Goal: Task Accomplishment & Management: Manage account settings

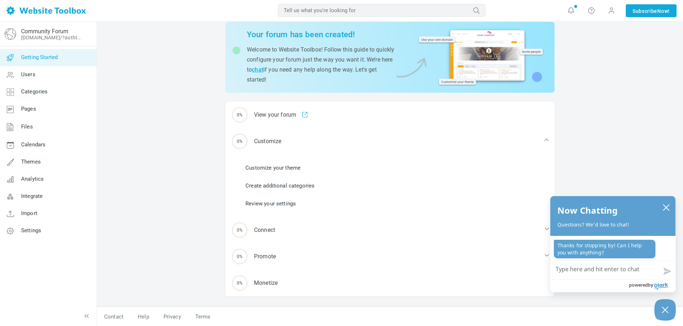
scroll to position [28, 0]
click at [284, 168] on link "Customize your theme" at bounding box center [273, 167] width 55 height 8
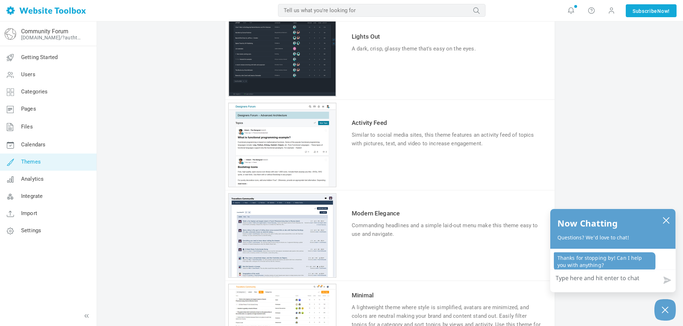
scroll to position [251, 0]
click at [314, 154] on div "1 2 3 4 5 6" at bounding box center [282, 144] width 108 height 84
click at [377, 164] on link "Try & Customize" at bounding box center [378, 164] width 53 height 11
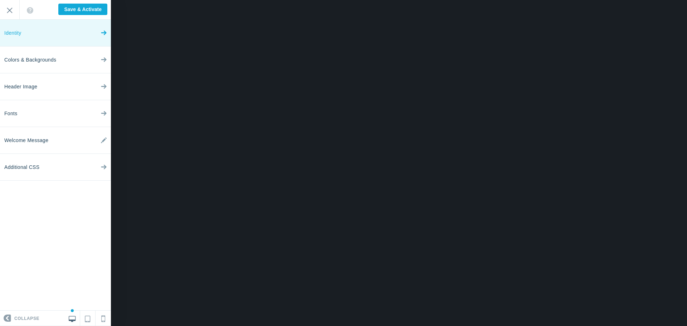
click at [86, 34] on link "Identity" at bounding box center [55, 33] width 111 height 27
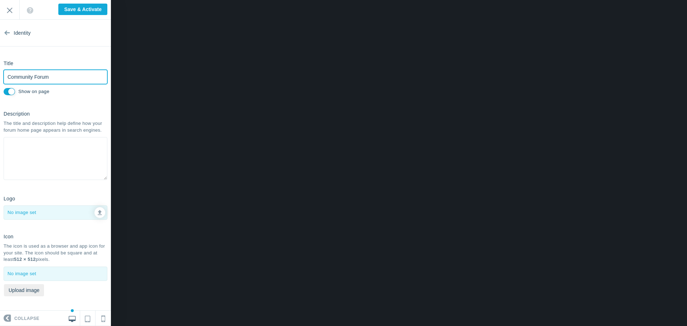
click at [58, 79] on input "Community Forum" at bounding box center [56, 77] width 104 height 14
drag, startPoint x: 33, startPoint y: 77, endPoint x: 0, endPoint y: 81, distance: 32.8
click at [0, 81] on div "Title Community Forum Please fill out this field. Show on page" at bounding box center [55, 77] width 111 height 40
click at [28, 150] on textarea at bounding box center [56, 158] width 104 height 43
click at [64, 77] on input "Brand Evolution Forum" at bounding box center [56, 77] width 104 height 14
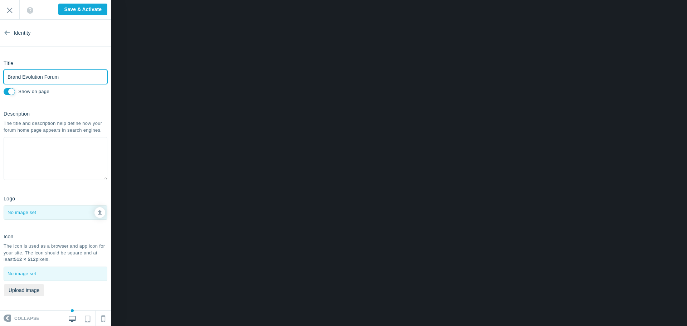
drag, startPoint x: 64, startPoint y: 77, endPoint x: -4, endPoint y: 76, distance: 67.6
click at [0, 0] on html "Loading... Loading... Collapse Identity Colors & Backgrounds Header Image Fonts…" at bounding box center [343, 0] width 687 height 0
paste input "Private Label Rights (PLR)"
click at [74, 76] on input "Private Label Rights (PLR)" at bounding box center [56, 77] width 104 height 14
drag, startPoint x: 73, startPoint y: 78, endPoint x: -6, endPoint y: 75, distance: 78.8
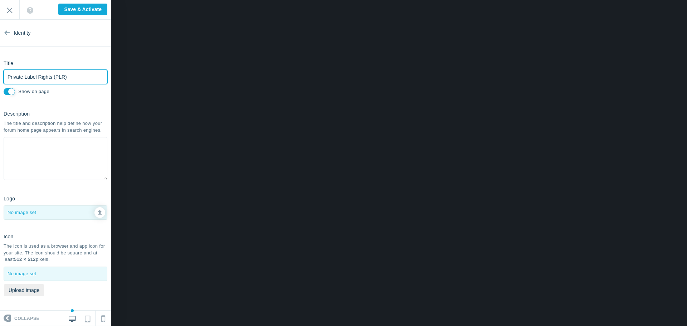
click at [0, 0] on html "Loading... Loading... Collapse Identity Colors & Backgrounds Header Image Fonts…" at bounding box center [343, 0] width 687 height 0
paste input "Welcome to the Brand Evolution Hub — Grow. Build. Impact."
type input "Welcome to the Brand Evolution Hub — Grow. Build. Impact."
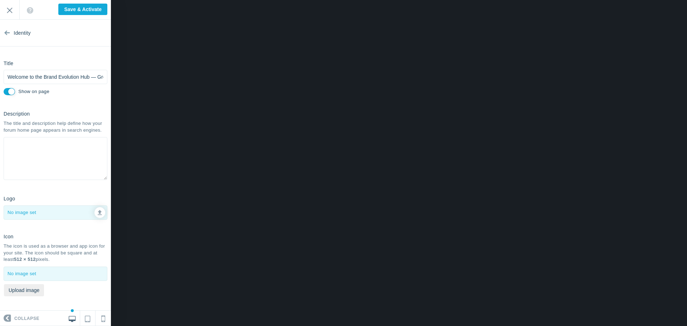
click at [38, 154] on textarea at bounding box center [56, 158] width 104 height 43
click at [26, 150] on textarea at bounding box center [56, 158] width 104 height 43
paste textarea "This community is designed for entrepreneurs, creators, and marketers who are p…"
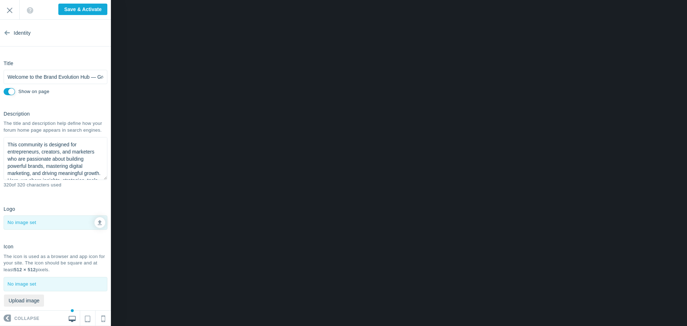
scroll to position [54, 0]
click at [16, 169] on textarea "This community is designed for entrepreneurs, creators, and marketers who are p…" at bounding box center [56, 158] width 104 height 43
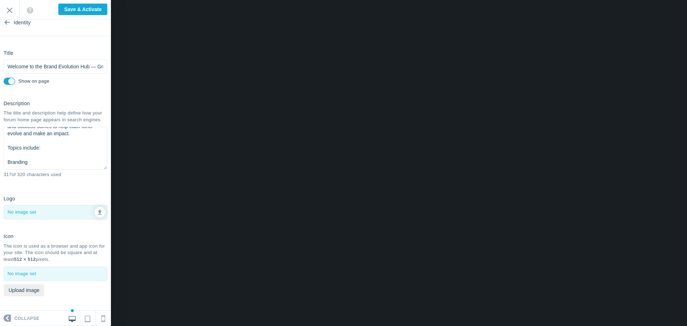
scroll to position [58, 0]
drag, startPoint x: 7, startPoint y: 148, endPoint x: 37, endPoint y: 165, distance: 34.0
click at [37, 165] on textarea "This community is designed for entrepreneurs, creators, and marketers who are p…" at bounding box center [56, 148] width 104 height 43
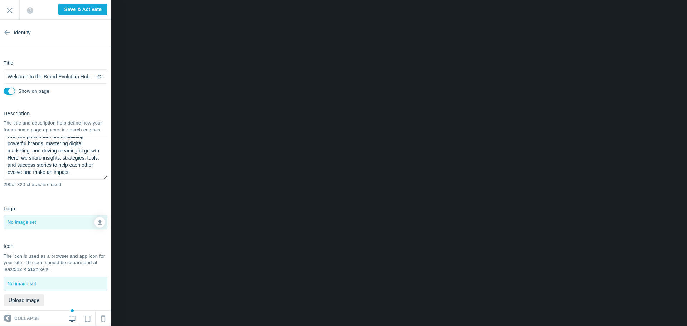
scroll to position [0, 0]
type textarea "This community is designed for entrepreneurs, creators, and marketers who are p…"
click at [7, 31] on icon at bounding box center [7, 31] width 6 height 27
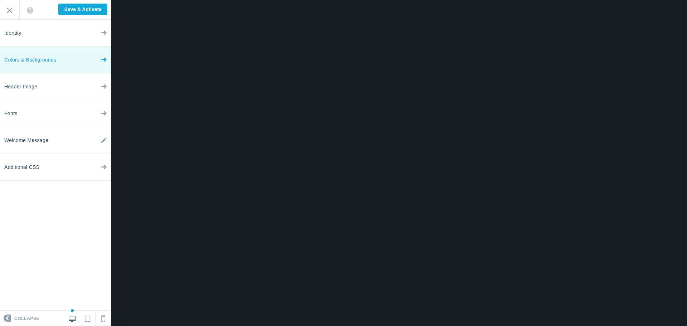
click at [29, 60] on span "Colors & Backgrounds" at bounding box center [30, 60] width 52 height 27
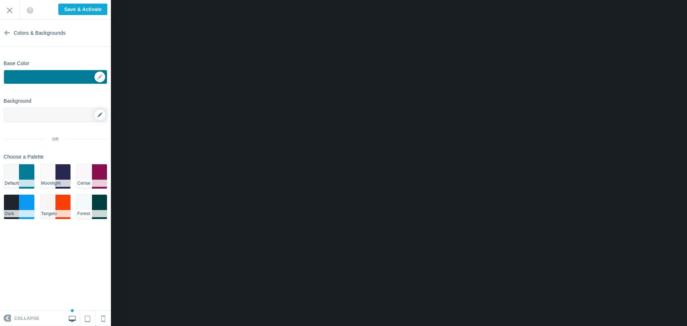
click at [103, 115] on link at bounding box center [99, 115] width 11 height 11
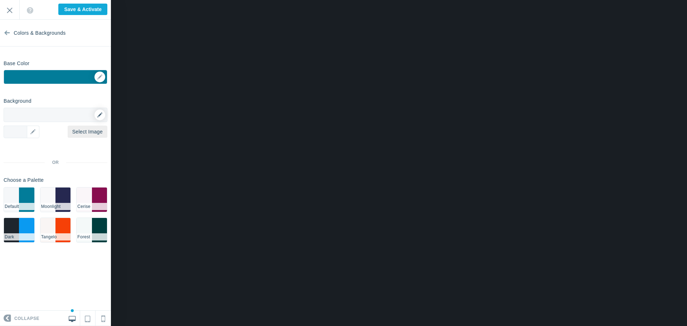
click at [103, 115] on link at bounding box center [99, 115] width 11 height 11
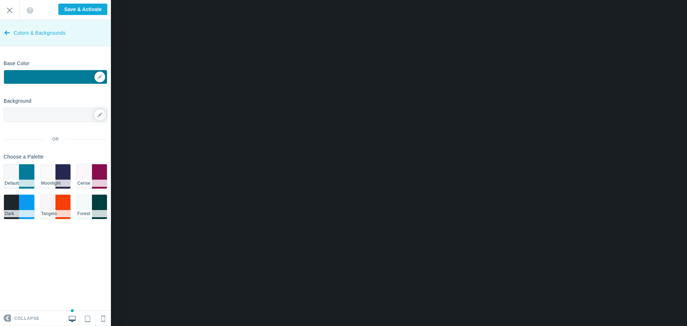
click at [10, 30] on icon at bounding box center [7, 31] width 6 height 27
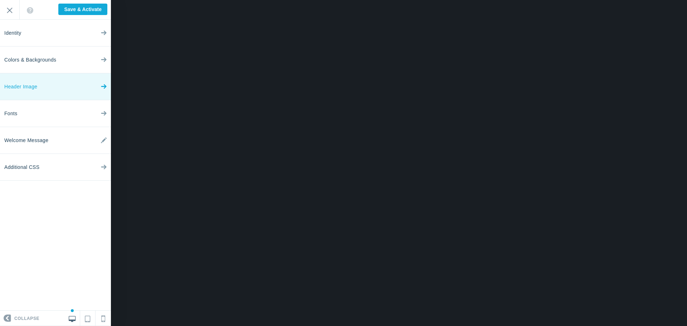
click at [38, 85] on link "Header Image" at bounding box center [55, 86] width 111 height 27
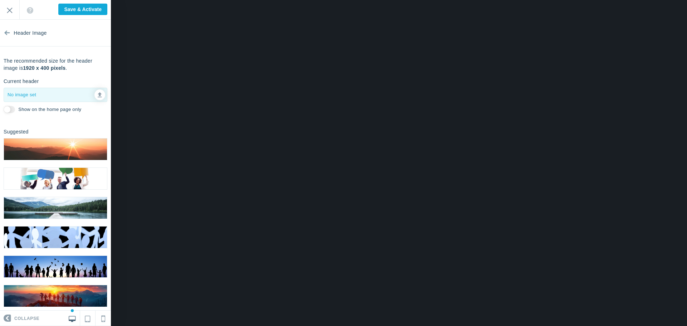
click at [55, 176] on img at bounding box center [55, 178] width 103 height 21
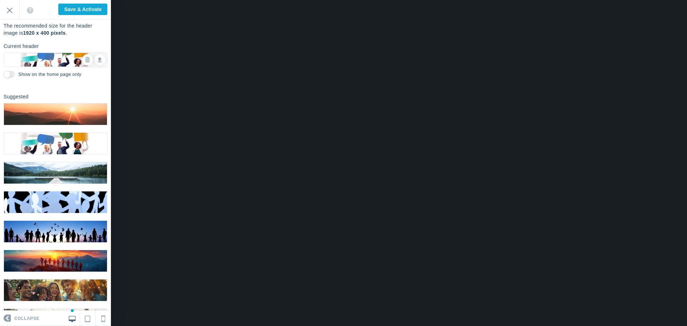
scroll to position [36, 0]
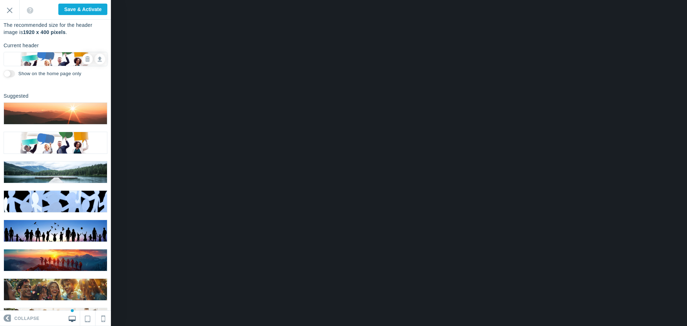
click at [46, 200] on img at bounding box center [55, 201] width 103 height 21
click at [39, 222] on img at bounding box center [55, 230] width 103 height 21
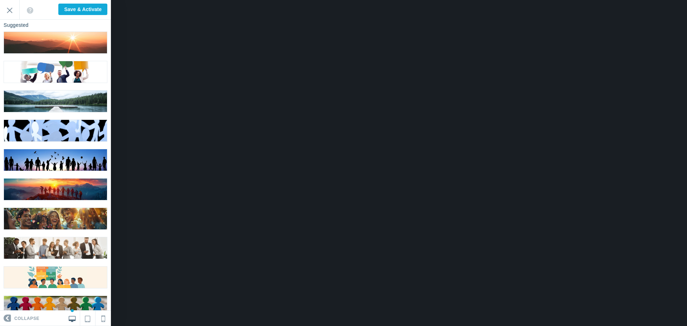
scroll to position [107, 0]
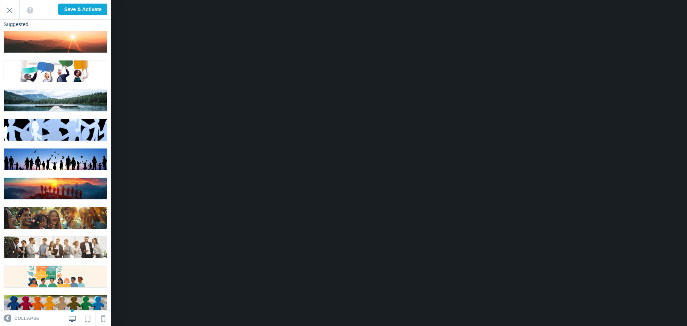
click at [26, 237] on img at bounding box center [55, 247] width 103 height 21
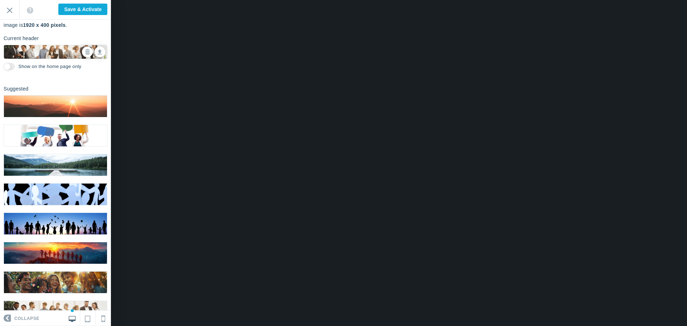
scroll to position [0, 0]
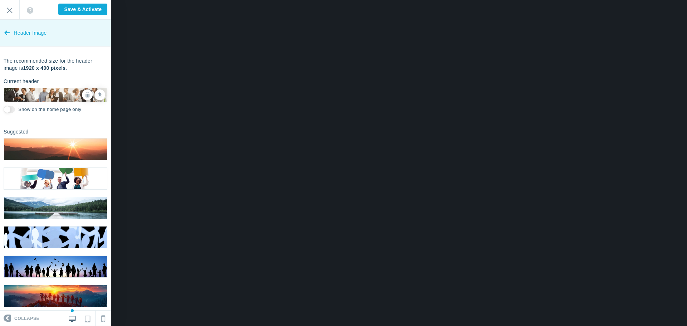
click at [8, 36] on icon at bounding box center [7, 31] width 6 height 27
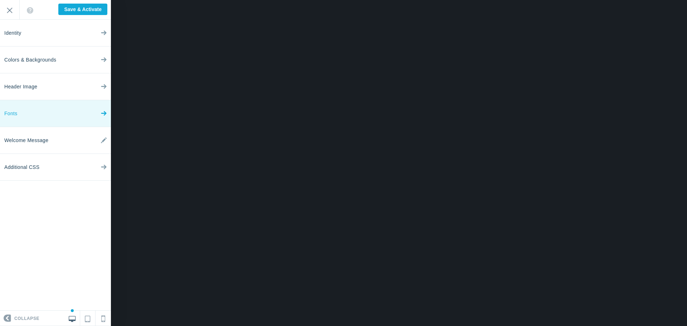
click at [29, 112] on link "Fonts" at bounding box center [55, 113] width 111 height 27
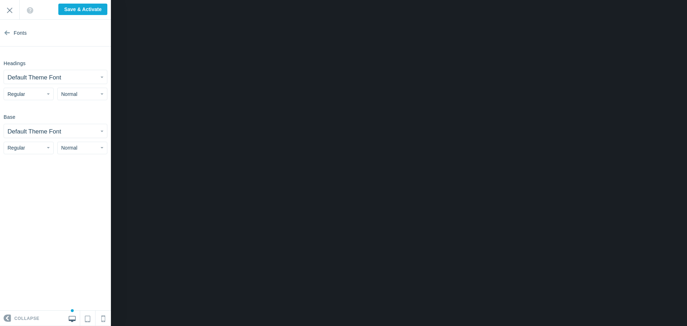
click at [85, 77] on button "Default Theme Font" at bounding box center [55, 77] width 103 height 14
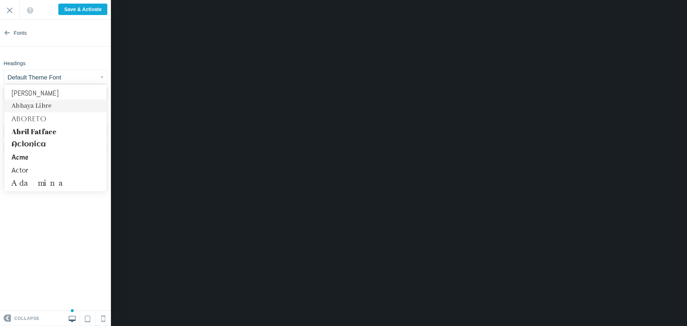
click at [52, 106] on link "Abhaya Libre" at bounding box center [55, 105] width 102 height 13
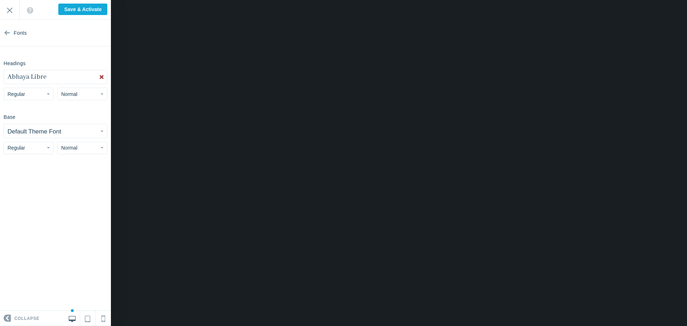
click at [56, 79] on button "Abhaya Libre" at bounding box center [55, 77] width 103 height 14
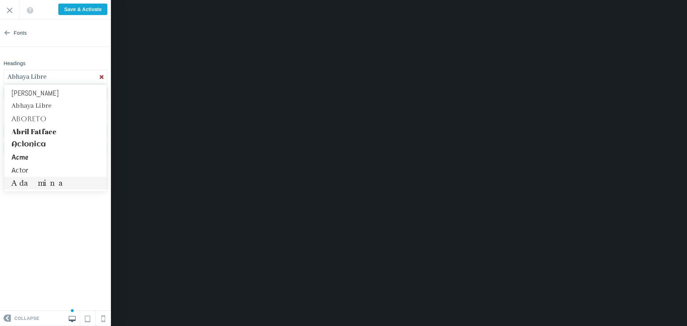
click at [31, 183] on link "Adamina" at bounding box center [55, 183] width 102 height 13
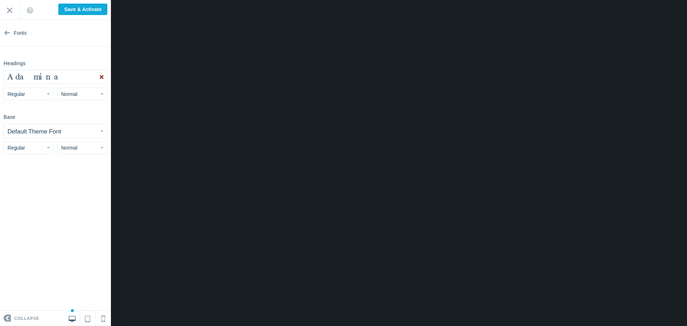
click at [44, 130] on small "Default Theme Font" at bounding box center [35, 131] width 54 height 7
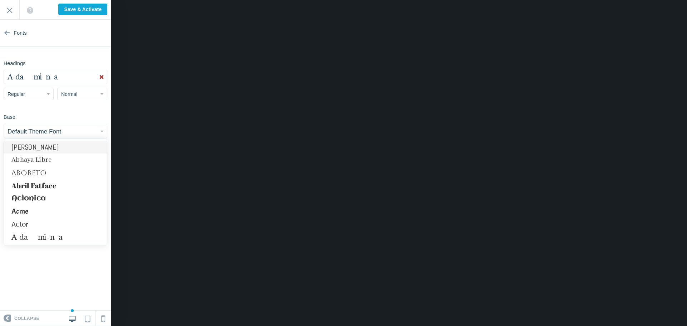
click at [39, 149] on link "[PERSON_NAME]" at bounding box center [55, 147] width 102 height 13
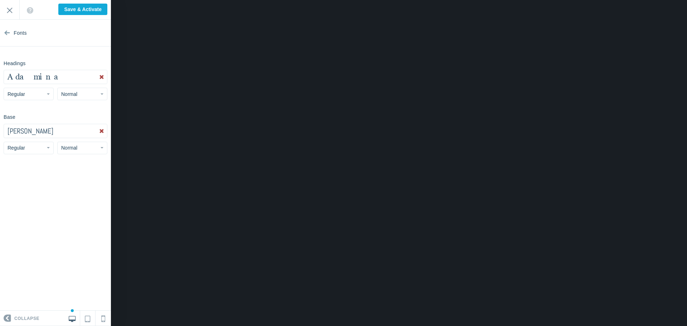
click at [41, 131] on button "[PERSON_NAME]" at bounding box center [55, 131] width 103 height 14
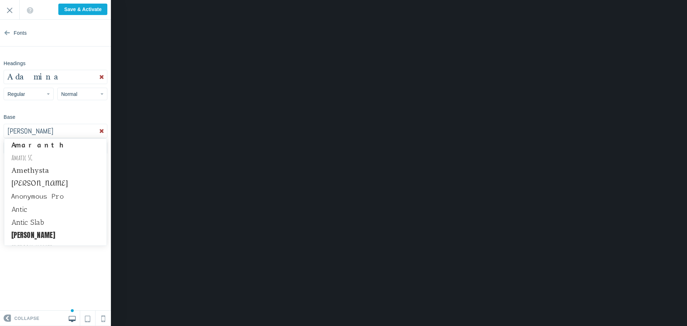
scroll to position [286, 0]
click at [33, 173] on link "Amethysta" at bounding box center [55, 170] width 102 height 13
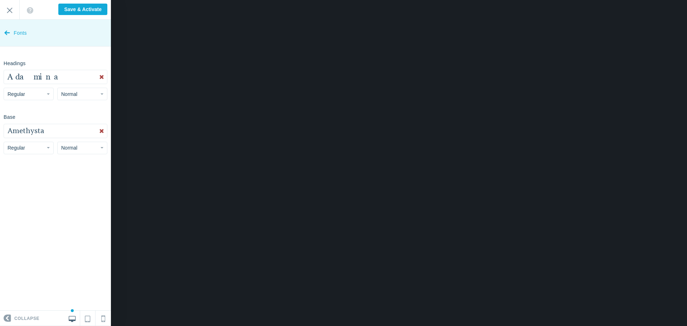
click at [8, 30] on icon at bounding box center [7, 31] width 6 height 27
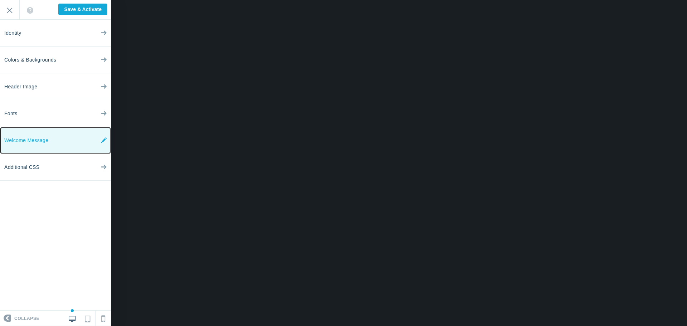
click at [29, 136] on span "Welcome Message" at bounding box center [26, 140] width 44 height 27
click at [40, 135] on span "Welcome Message" at bounding box center [26, 140] width 44 height 27
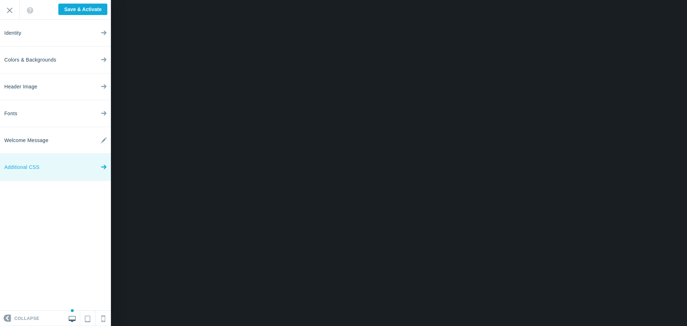
click at [44, 170] on link "Additional CSS" at bounding box center [55, 167] width 111 height 27
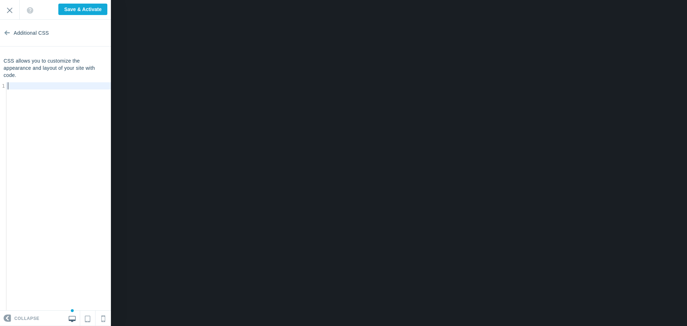
scroll to position [3, 0]
click at [40, 86] on pre "​" at bounding box center [61, 85] width 110 height 7
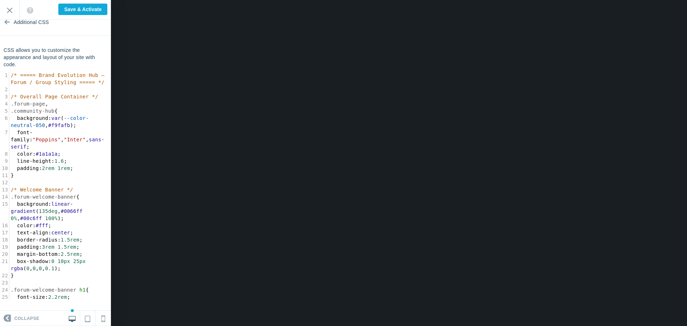
scroll to position [0, 0]
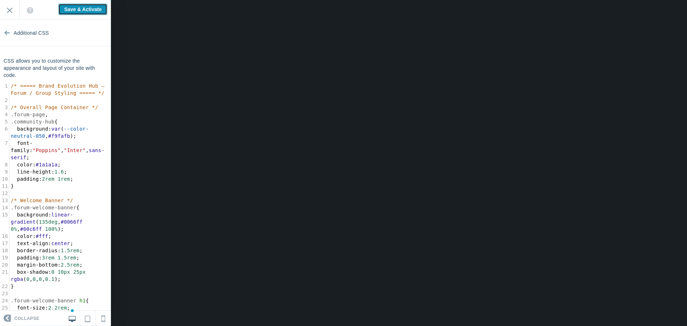
click at [78, 10] on input "Save & Activate" at bounding box center [82, 9] width 49 height 11
type input "Saving..."
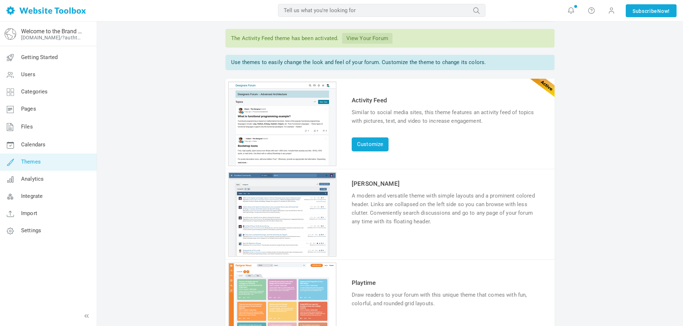
scroll to position [22, 0]
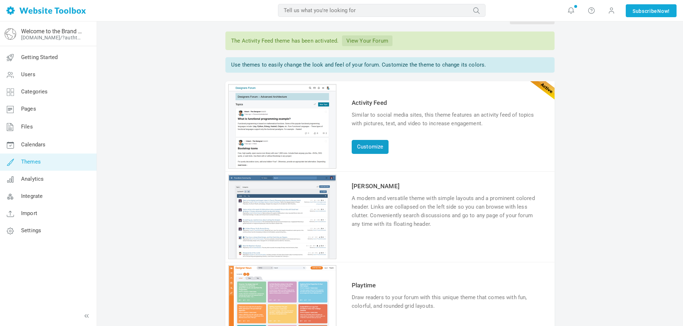
click at [375, 145] on link "Customize" at bounding box center [370, 147] width 37 height 14
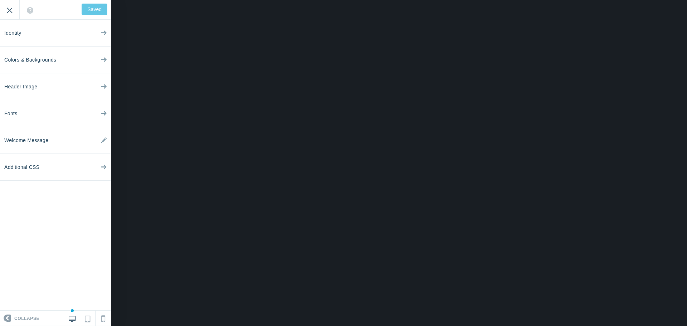
click at [7, 12] on input "Exit" at bounding box center [9, 10] width 19 height 20
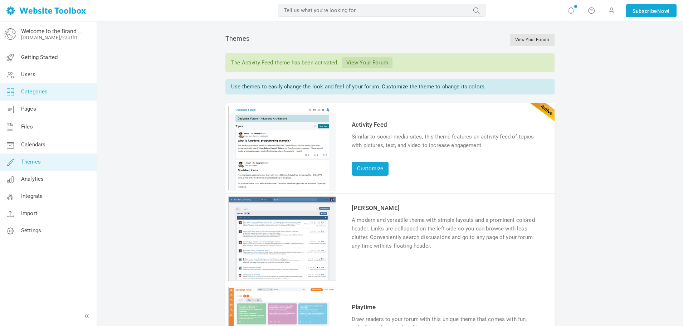
click at [47, 90] on span "Categories" at bounding box center [34, 91] width 27 height 6
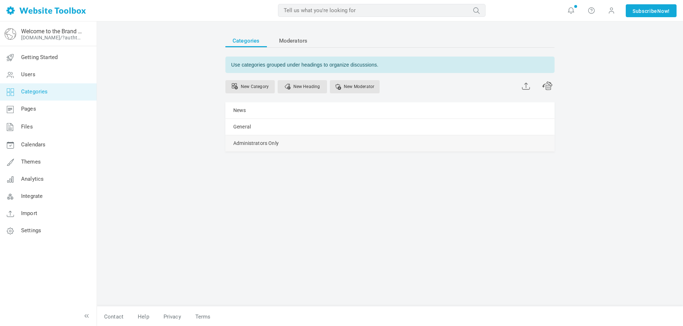
click at [0, 0] on link "Manage" at bounding box center [0, 0] width 0 height 0
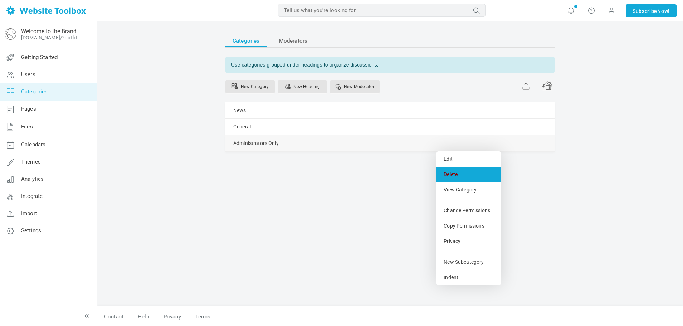
click at [448, 173] on link "Delete" at bounding box center [469, 174] width 64 height 15
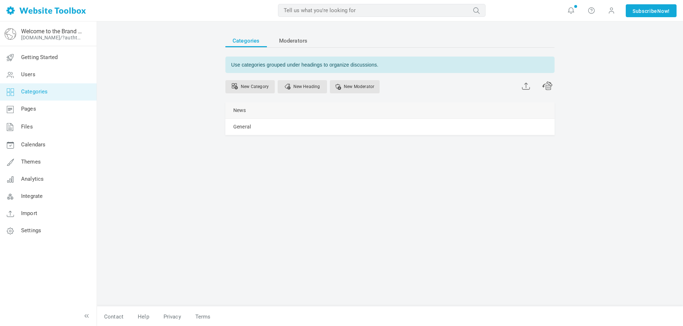
click at [315, 112] on div "News [GEOGRAPHIC_DATA] Edit [GEOGRAPHIC_DATA] View Category Change Permissions …" at bounding box center [389, 110] width 329 height 16
click at [0, 0] on span at bounding box center [0, 0] width 0 height 0
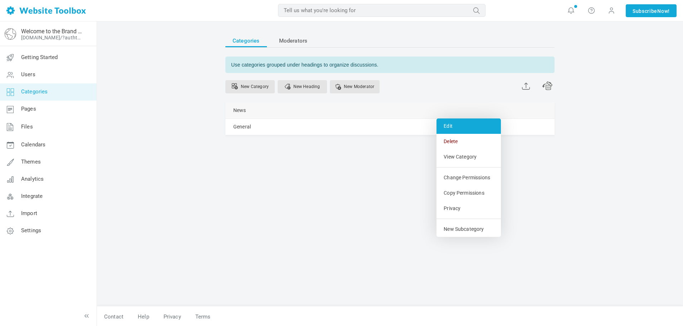
click at [451, 124] on link "Edit" at bounding box center [469, 125] width 64 height 15
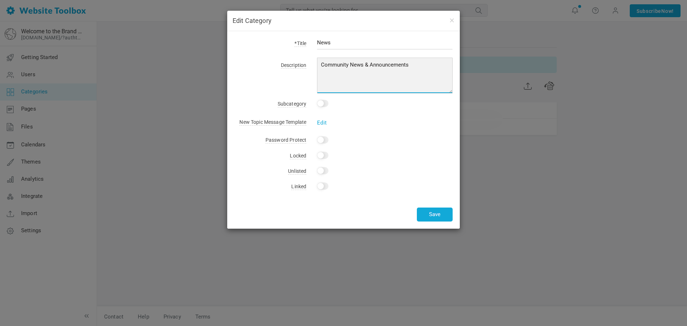
click at [348, 64] on textarea "Community News & Announcements" at bounding box center [385, 76] width 136 height 36
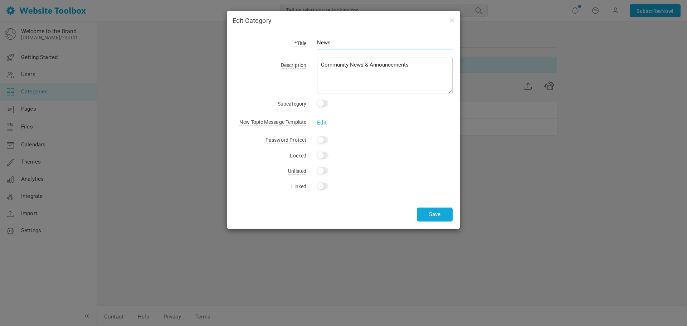
click at [317, 43] on input "News" at bounding box center [385, 43] width 136 height 14
type input "News"
click at [323, 122] on link "Edit" at bounding box center [322, 123] width 10 height 6
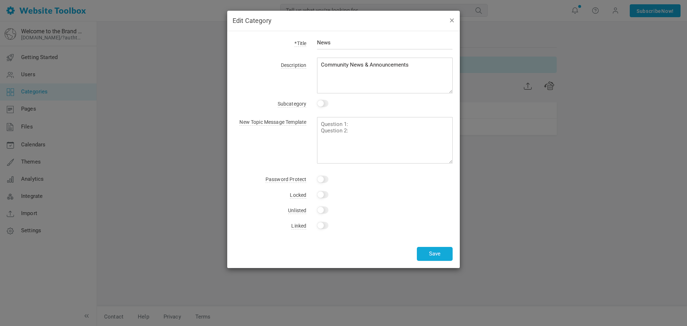
click at [451, 20] on button "button" at bounding box center [452, 20] width 6 height 8
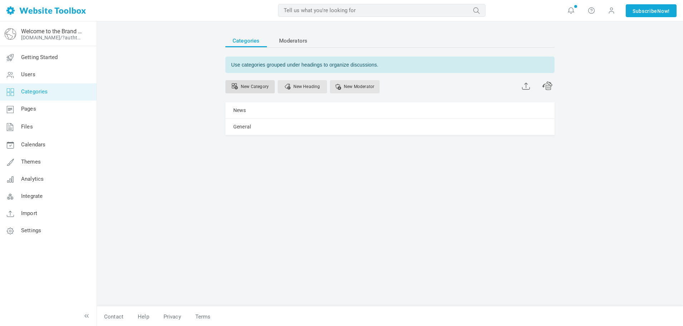
click at [256, 86] on link "New Category" at bounding box center [249, 86] width 49 height 13
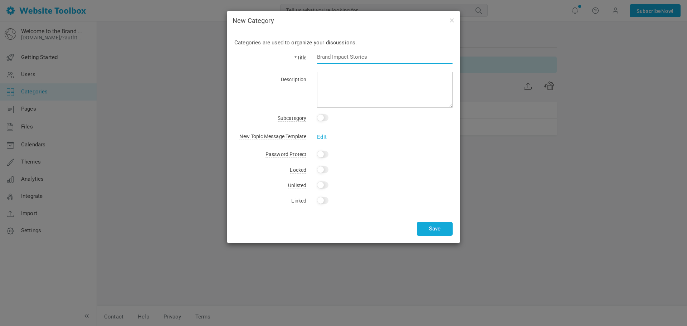
click at [340, 56] on input "text" at bounding box center [385, 57] width 136 height 14
paste input "Brand Foundations"
type input "Brand Foundations"
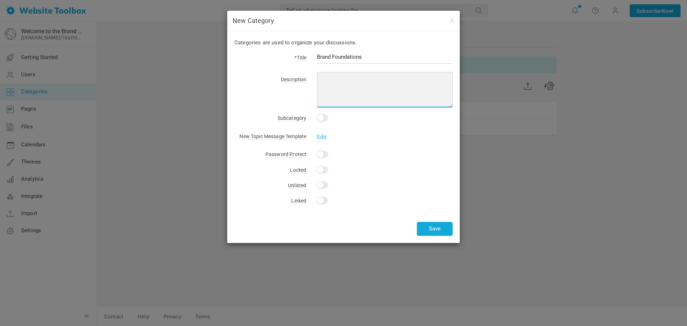
click at [337, 77] on textarea at bounding box center [385, 90] width 136 height 36
click at [332, 80] on textarea at bounding box center [385, 90] width 136 height 36
paste textarea "Purpose: For newcomers and brand builders establishing their identity. Topics i…"
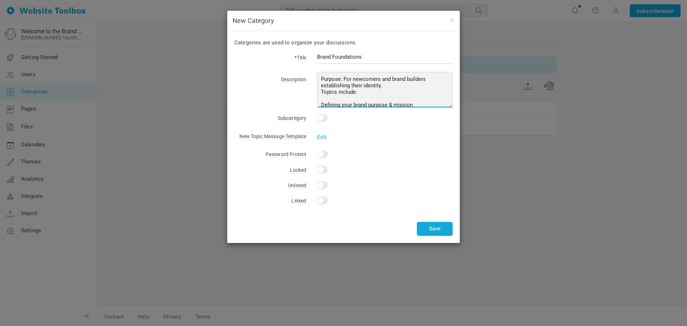
click at [320, 91] on textarea "Purpose: For newcomers and brand builders establishing their identity. Topics i…" at bounding box center [385, 90] width 136 height 36
click at [330, 75] on textarea "Purpose: For newcomers and brand builders establishing their identity. Topics i…" at bounding box center [385, 90] width 136 height 36
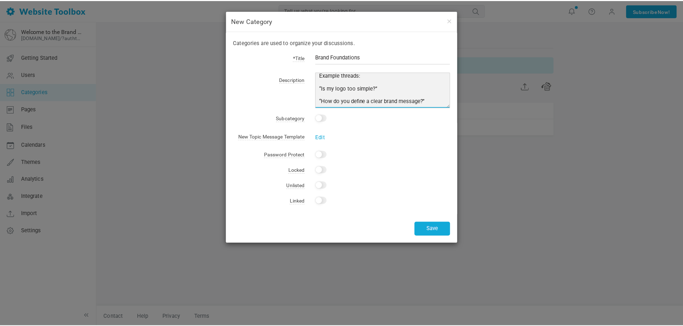
scroll to position [101, 0]
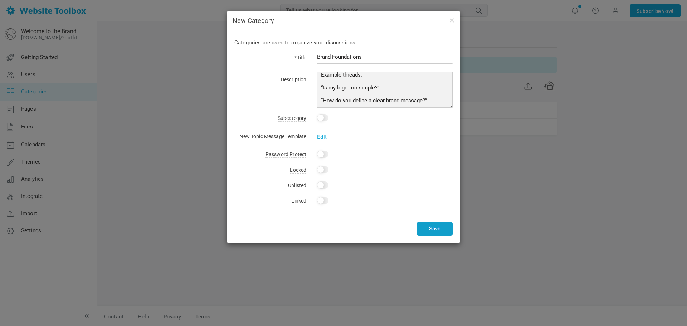
type textarea "Purpose: For newcomers and brand builders establishing their identity. Topics i…"
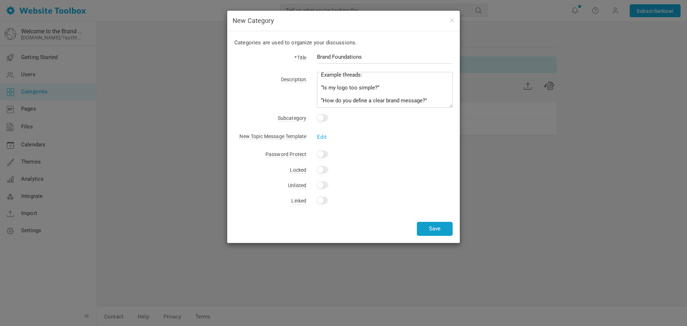
click at [429, 228] on button "Save" at bounding box center [435, 229] width 36 height 14
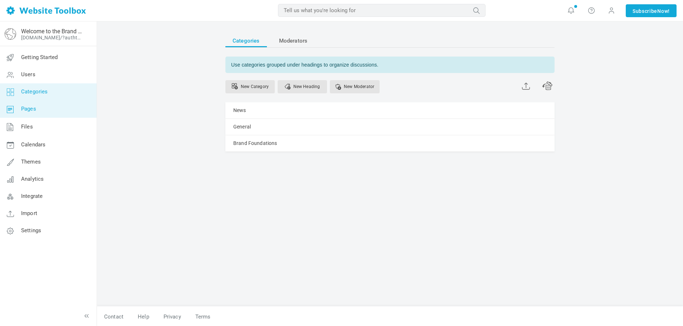
click at [52, 109] on link "Pages" at bounding box center [48, 109] width 97 height 17
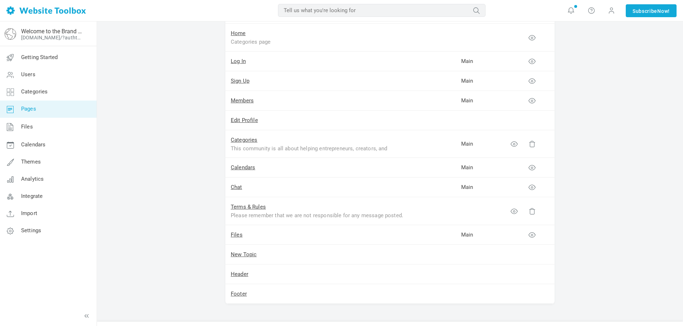
scroll to position [72, 0]
click at [54, 160] on link "Themes" at bounding box center [48, 162] width 97 height 17
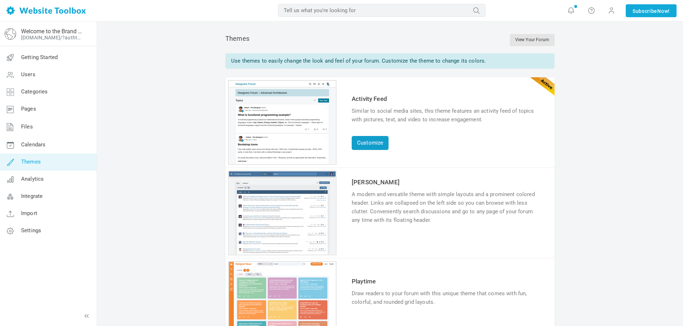
click at [371, 145] on link "Customize" at bounding box center [370, 143] width 37 height 14
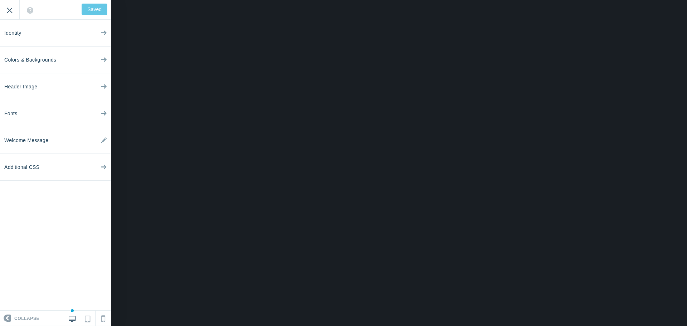
click at [9, 12] on input "Exit" at bounding box center [9, 10] width 19 height 20
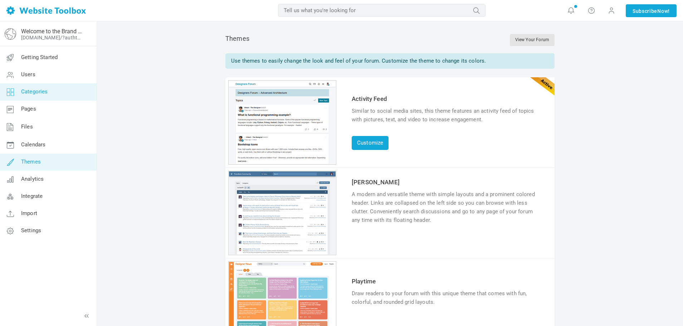
click at [33, 94] on span "Categories" at bounding box center [34, 91] width 27 height 6
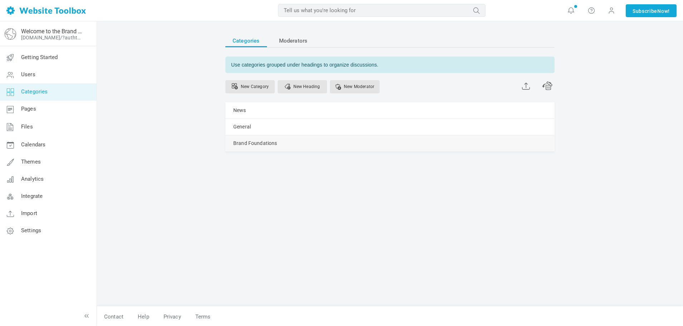
click at [0, 0] on link "Manage" at bounding box center [0, 0] width 0 height 0
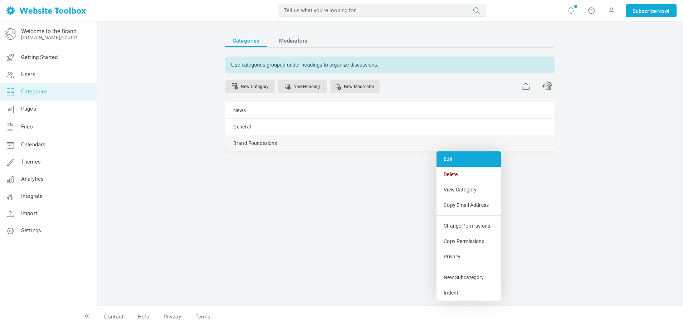
click at [451, 156] on link "Edit" at bounding box center [469, 158] width 64 height 15
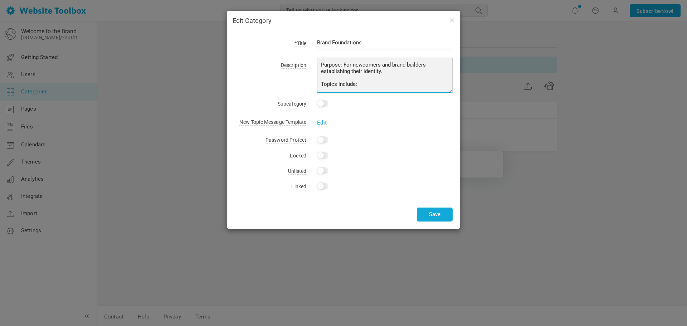
click at [368, 81] on textarea "Purpose: For newcomers and brand builders establishing their identity. Topics i…" at bounding box center [385, 76] width 136 height 36
click at [319, 63] on textarea "Purpose: For newcomers and brand builders establishing their identity. Topics i…" at bounding box center [385, 76] width 136 height 36
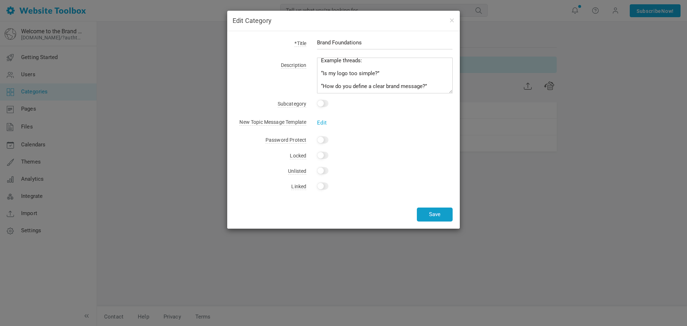
click at [427, 214] on button "Save" at bounding box center [435, 215] width 36 height 14
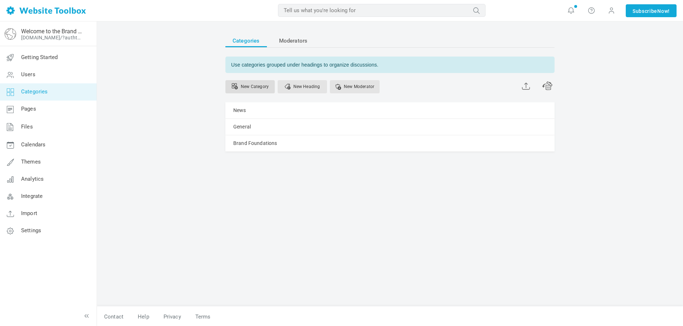
click at [261, 87] on link "New Category" at bounding box center [249, 86] width 49 height 13
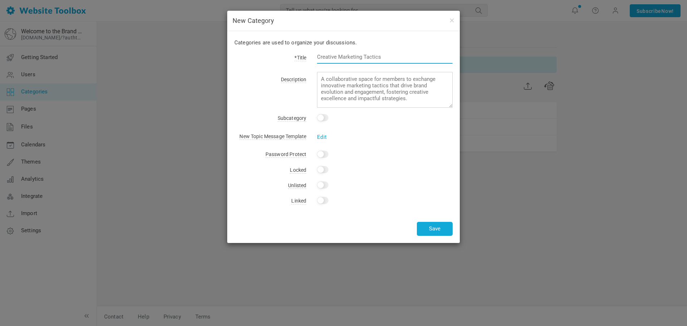
click at [330, 58] on input "text" at bounding box center [385, 57] width 136 height 14
paste input "Digital Marketing & Growth"
type input "Digital Marketing & Growth"
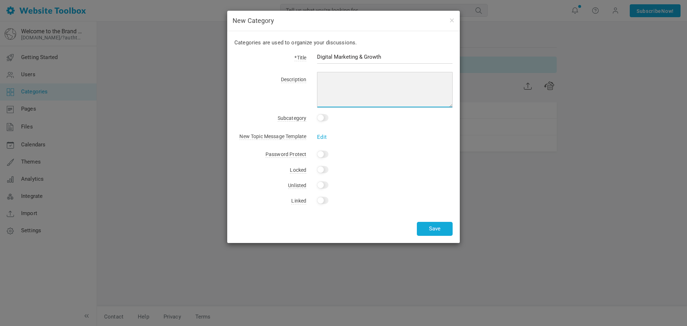
click at [337, 79] on textarea at bounding box center [385, 90] width 136 height 36
click at [383, 79] on textarea at bounding box center [385, 90] width 136 height 36
paste textarea "Purpose: Discuss strategies, analytics, and tools that drive online visibility.…"
drag, startPoint x: 321, startPoint y: 79, endPoint x: 395, endPoint y: 117, distance: 82.7
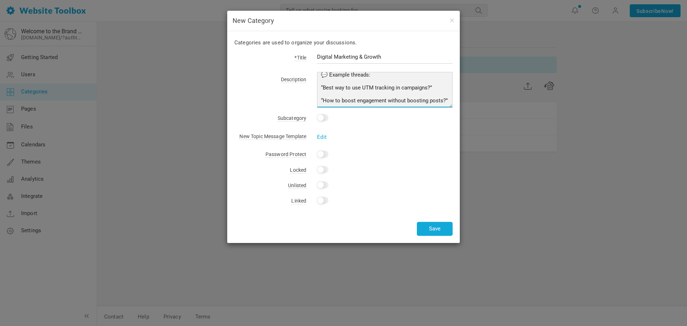
click at [395, 53] on form "*Title Digital Marketing & Growth Description Purpose: Discuss strategies, anal…" at bounding box center [343, 53] width 218 height 0
paste textarea "Digital Marketing & Growth, which focuses on strategies that increase visibilit…"
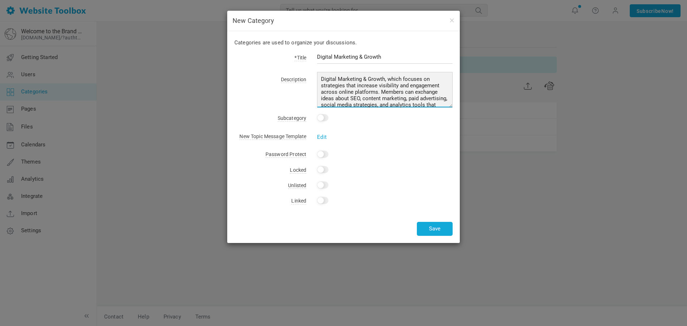
click at [402, 79] on textarea "Digital Marketing & Growth, which focuses on strategies that increase visibilit…" at bounding box center [385, 90] width 136 height 36
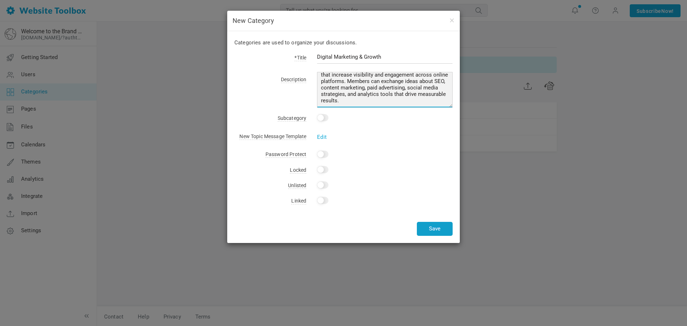
type textarea "Digital Marketing & Growth, focuses on strategies that increase visibility and …"
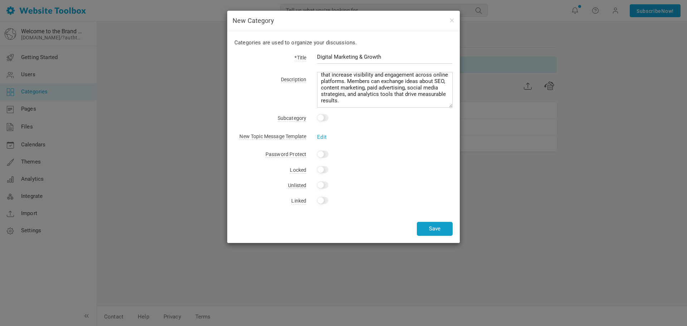
click at [429, 228] on button "Save" at bounding box center [435, 229] width 36 height 14
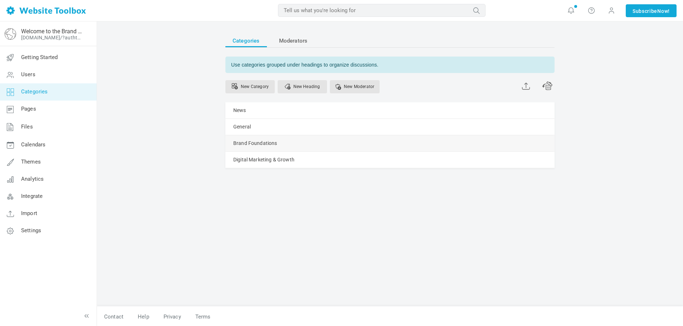
click at [0, 0] on link "Manage" at bounding box center [0, 0] width 0 height 0
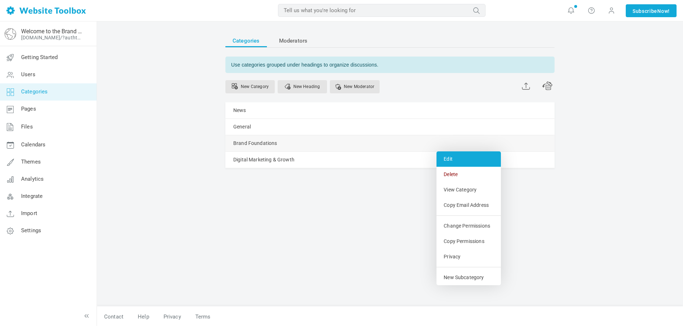
click at [446, 158] on link "Edit" at bounding box center [469, 158] width 64 height 15
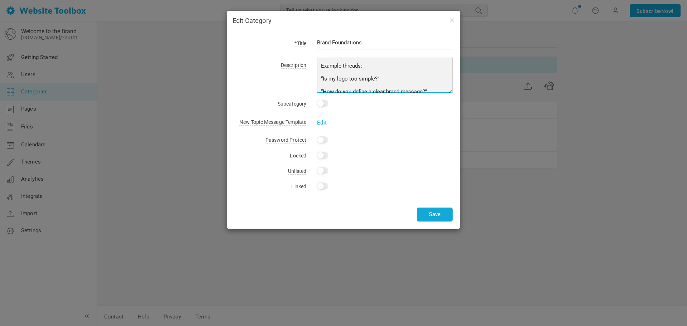
scroll to position [101, 0]
drag, startPoint x: 321, startPoint y: 65, endPoint x: 441, endPoint y: 90, distance: 122.8
click at [441, 90] on textarea "Purpose: For newcomers and brand builders establishing their identity. Topics i…" at bounding box center [385, 76] width 136 height 36
paste textarea "where members can discuss how to establish or refine their brand identity. It’s…"
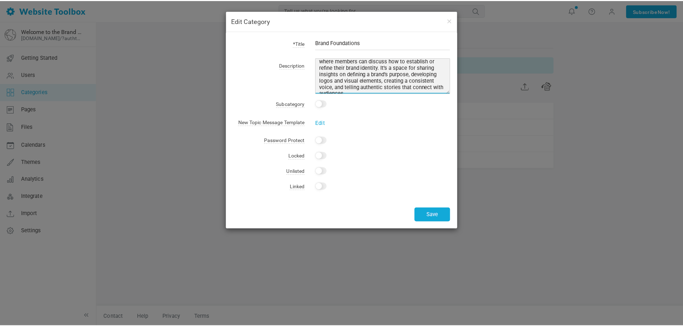
scroll to position [0, 0]
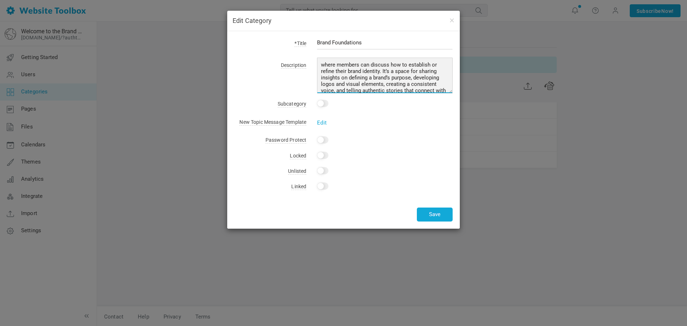
click at [325, 64] on textarea "Purpose: For newcomers and brand builders establishing their identity. Topics i…" at bounding box center [385, 76] width 136 height 36
type textarea "Where members can discuss how to establish or refine their brand identity. It’s…"
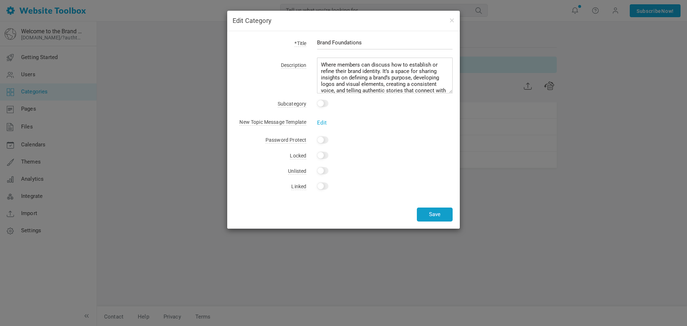
click at [438, 211] on button "Save" at bounding box center [435, 215] width 36 height 14
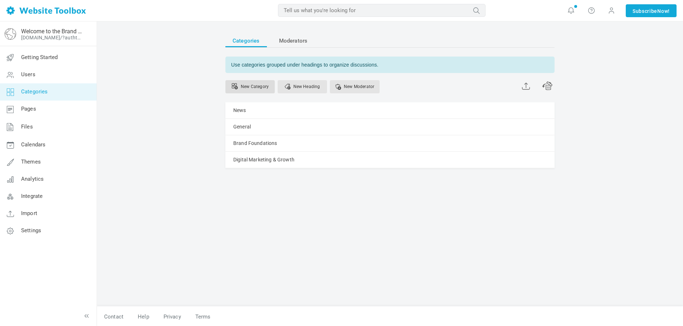
click at [253, 89] on link "New Category" at bounding box center [249, 86] width 49 height 13
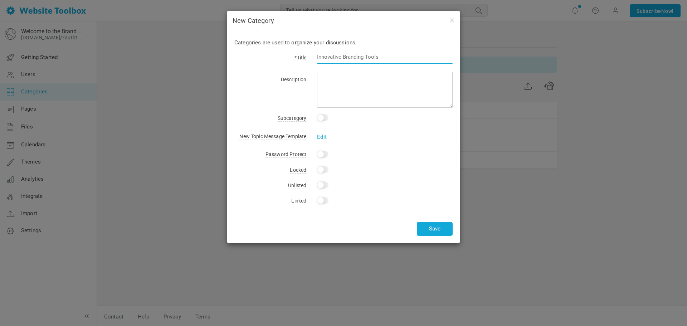
click at [366, 56] on input "text" at bounding box center [385, 57] width 136 height 14
paste input "Creative Strategy & Design"
type input "Creative Strategy & Design"
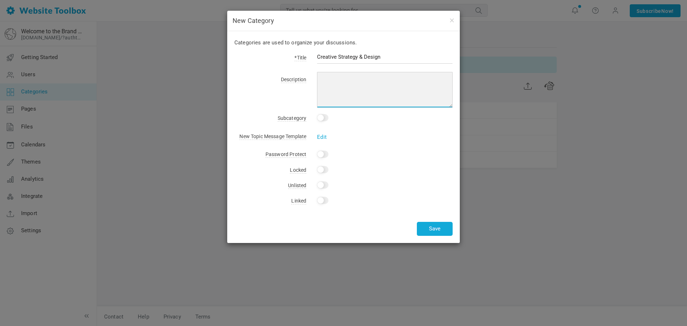
click at [352, 79] on textarea at bounding box center [385, 90] width 136 height 36
click at [345, 81] on textarea at bounding box center [385, 90] width 136 height 36
paste textarea "the go-to area to share visuals, design inspiration, templates, and storytellin…"
click at [324, 79] on textarea "the go-to area to share visuals, design inspiration, templates, and storytellin…" at bounding box center [385, 90] width 136 height 36
type textarea "The go-to area to share visuals, design inspiration, templates, and storytellin…"
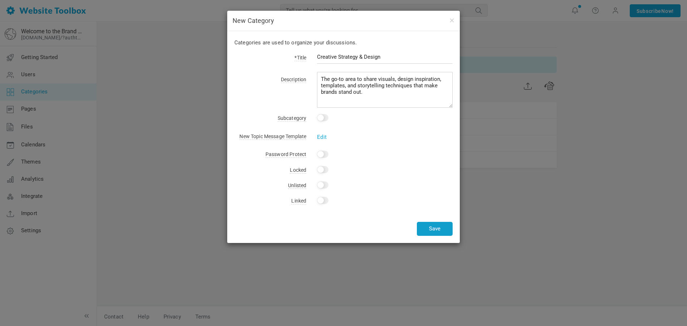
click at [446, 229] on button "Save" at bounding box center [435, 229] width 36 height 14
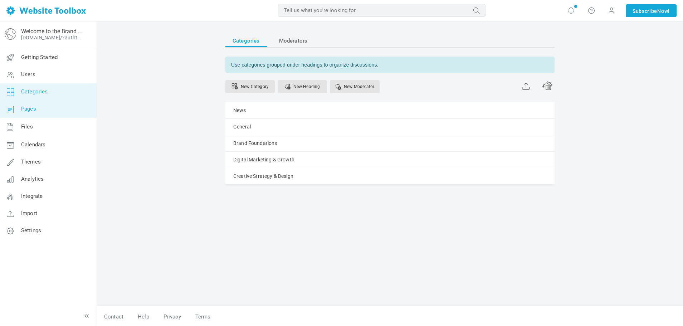
click at [57, 113] on link "Pages" at bounding box center [48, 109] width 97 height 17
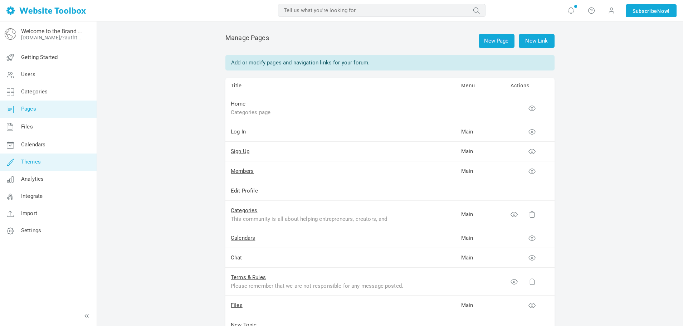
click at [39, 160] on span "Themes" at bounding box center [31, 162] width 20 height 6
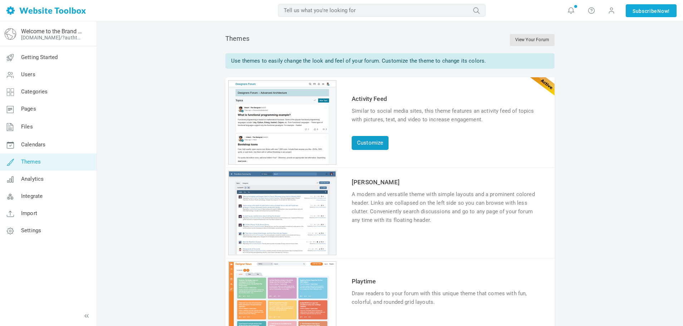
click at [369, 143] on link "Customize" at bounding box center [370, 143] width 37 height 14
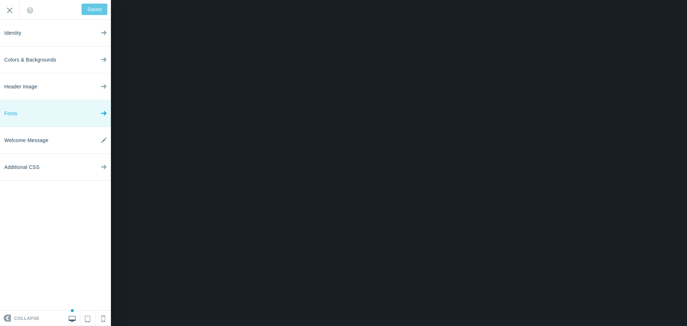
click at [54, 111] on link "Fonts" at bounding box center [55, 113] width 111 height 27
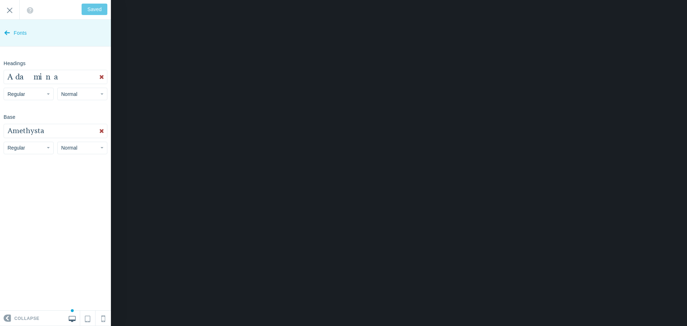
click at [10, 30] on icon at bounding box center [7, 31] width 6 height 27
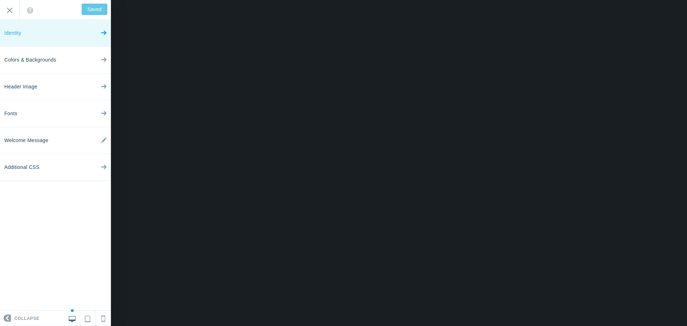
click at [9, 32] on span "Identity" at bounding box center [12, 33] width 17 height 27
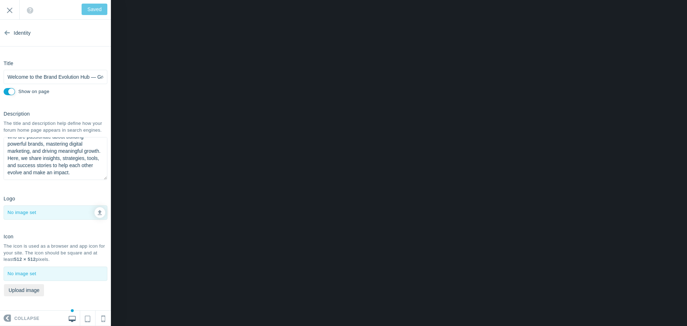
scroll to position [29, 0]
click at [8, 30] on icon at bounding box center [7, 31] width 6 height 27
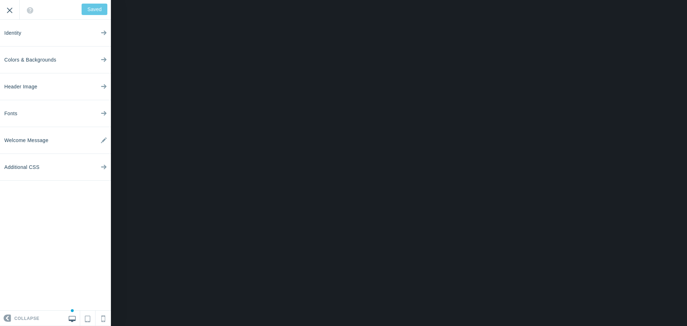
click at [11, 11] on input "Exit" at bounding box center [9, 10] width 19 height 20
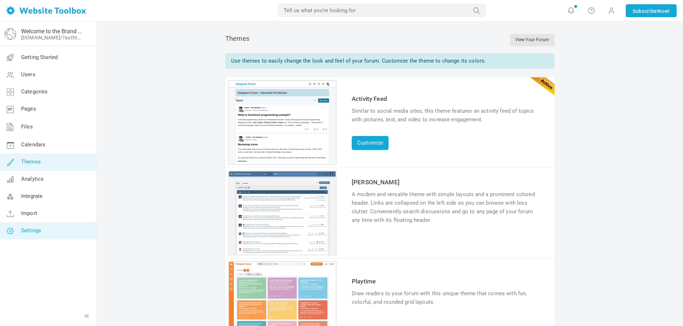
click at [50, 226] on link "Settings" at bounding box center [48, 230] width 97 height 17
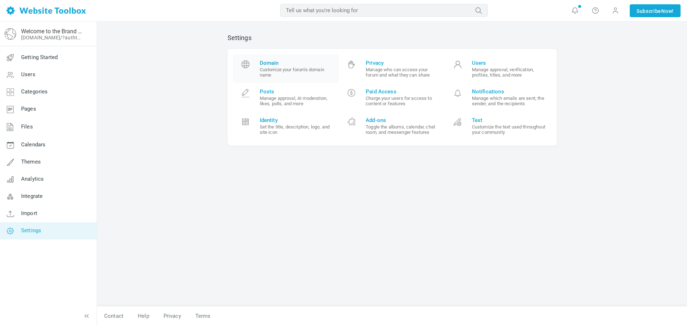
click at [276, 62] on span "Domain" at bounding box center [297, 63] width 74 height 6
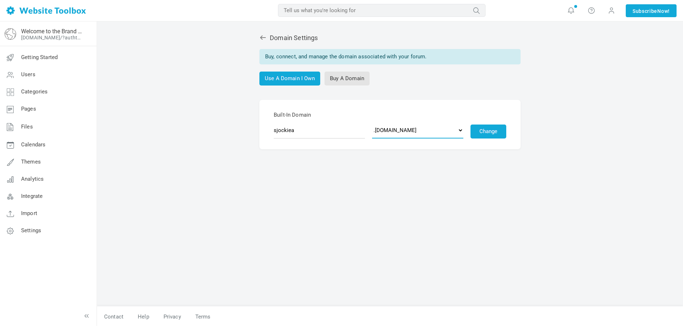
click at [460, 132] on select ".[DOMAIN_NAME] .[DOMAIN_NAME] .[DOMAIN_NAME] .[DOMAIN_NAME] .[DOMAIN_NAME] .[DO…" at bounding box center [417, 130] width 91 height 16
click at [279, 80] on link "Use A Domain I Own" at bounding box center [289, 79] width 61 height 14
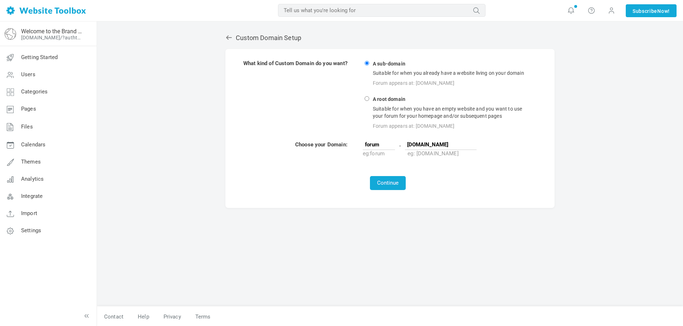
scroll to position [0, 5]
type input "[DOMAIN_NAME]"
click at [391, 182] on button "Continue" at bounding box center [388, 183] width 36 height 14
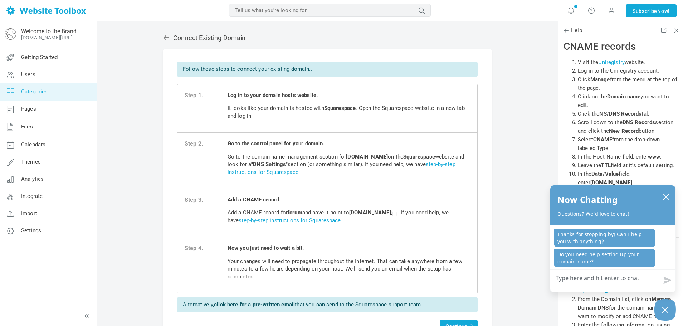
click at [38, 89] on span "Categories" at bounding box center [34, 91] width 27 height 6
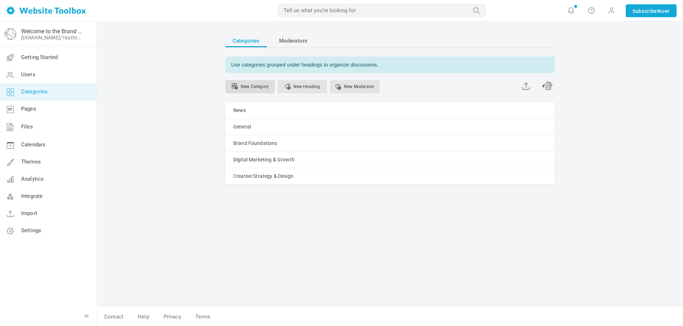
click at [247, 86] on link "New Category" at bounding box center [249, 86] width 49 height 13
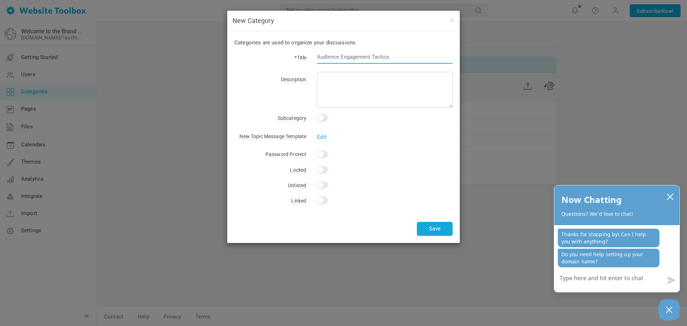
click at [354, 56] on input "text" at bounding box center [385, 57] width 136 height 14
paste input "Influencer & Creator Partnerships"
type input "Influencer & Creator Partnerships"
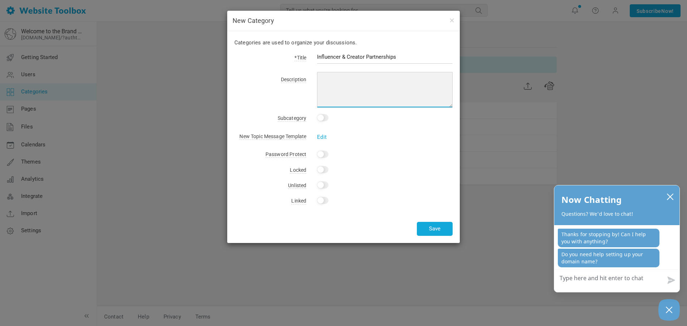
click at [355, 76] on textarea at bounding box center [385, 90] width 136 height 36
click at [345, 81] on textarea at bounding box center [385, 90] width 136 height 36
paste textarea "connects brands with creators, allowing members to collaborate, share experienc…"
click at [326, 78] on textarea "connects brands with creators, allowing members to collaborate, share experienc…" at bounding box center [385, 90] width 136 height 36
click at [323, 79] on textarea "connects brands with creators, allowing members to collaborate, share experienc…" at bounding box center [385, 90] width 136 height 36
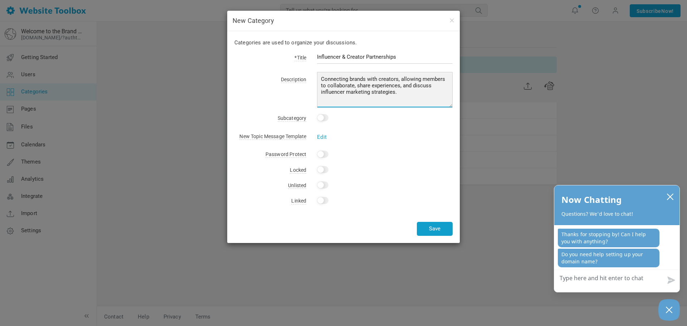
type textarea "Connecting brands with creators, allowing members to collaborate, share experie…"
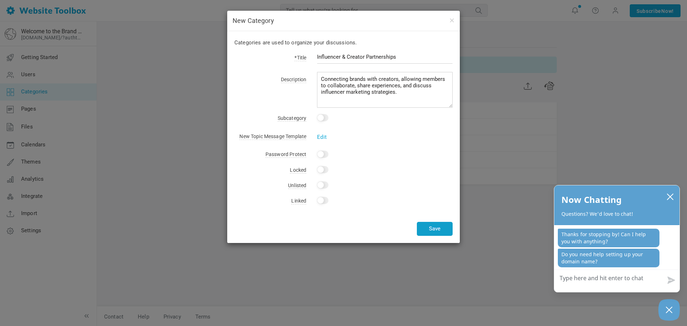
click at [431, 231] on button "Save" at bounding box center [435, 229] width 36 height 14
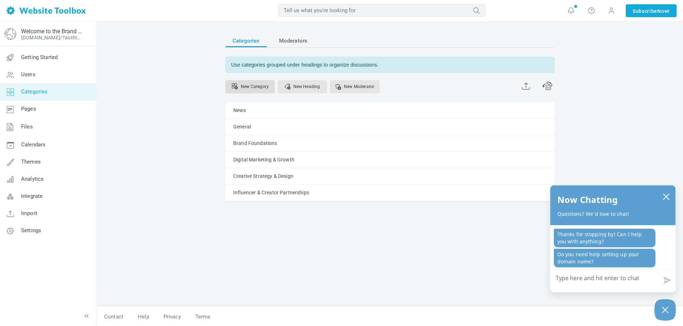
click at [253, 87] on link "New Category" at bounding box center [249, 86] width 49 height 13
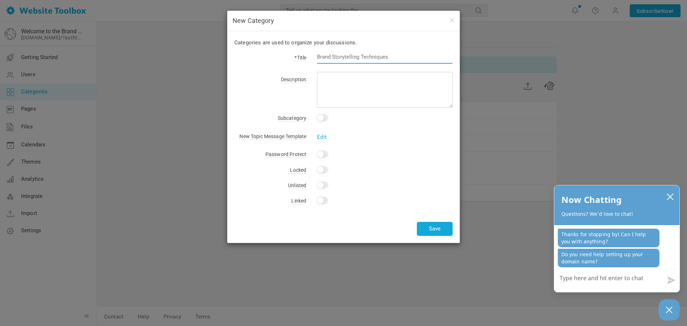
click at [373, 58] on input "text" at bounding box center [385, 57] width 136 height 14
paste input "Business & Entrepreneurship"
type input "Business & Entrepreneurship"
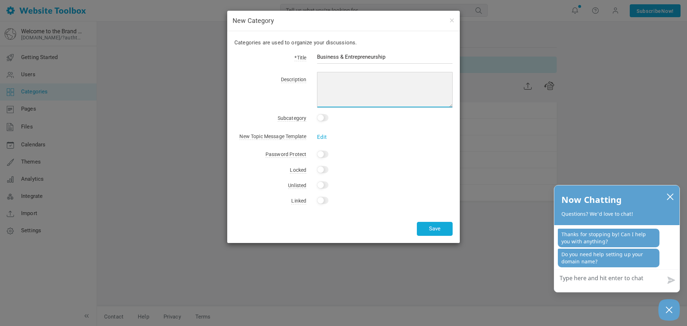
click at [366, 76] on textarea at bounding box center [385, 90] width 136 height 36
click at [354, 82] on textarea at bounding box center [385, 90] width 136 height 36
paste textarea "broadens the discussion to include topics like starting and scaling a business,…"
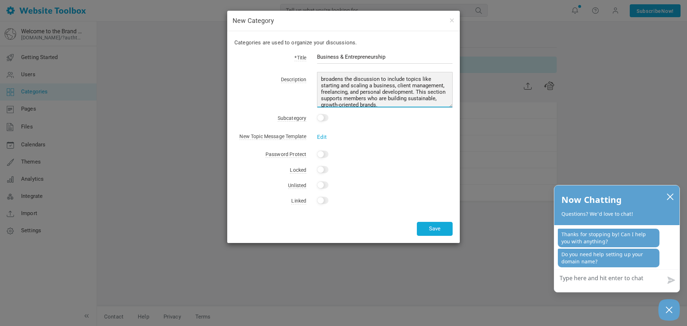
scroll to position [1, 0]
click at [324, 79] on textarea "broadens the discussion to include topics like starting and scaling a business,…" at bounding box center [385, 90] width 136 height 36
type textarea "Broadens the discussion to include topics like starting and scaling a business,…"
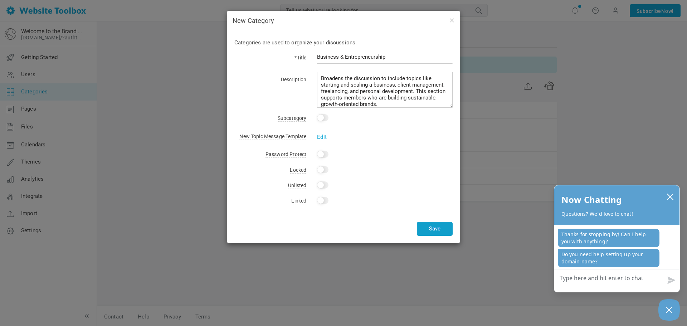
click at [445, 230] on button "Save" at bounding box center [435, 229] width 36 height 14
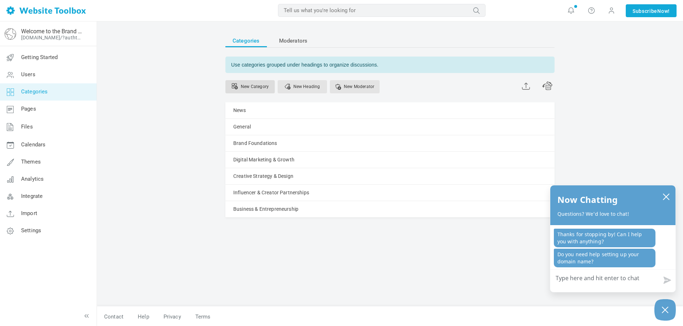
click at [261, 87] on link "New Category" at bounding box center [249, 86] width 49 height 13
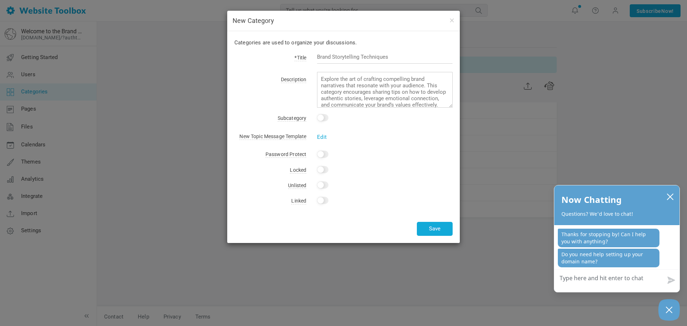
click at [345, 57] on input "text" at bounding box center [385, 57] width 136 height 14
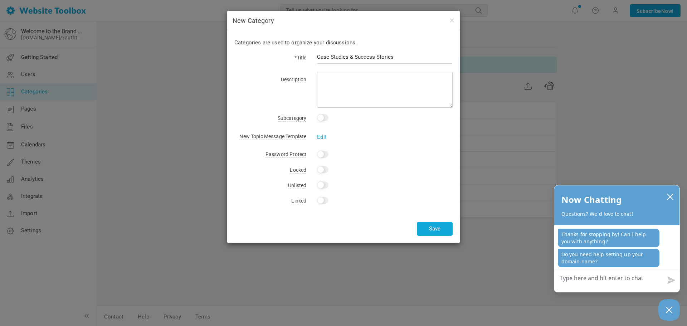
type input "Case Studies & Success Stories"
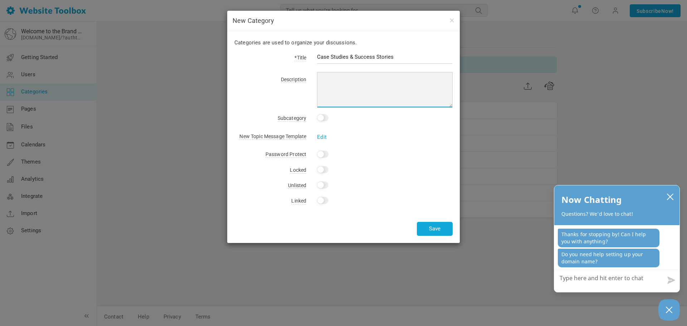
drag, startPoint x: 346, startPoint y: 84, endPoint x: 359, endPoint y: 74, distance: 16.5
click at [346, 84] on textarea at bounding box center [385, 90] width 136 height 36
click at [350, 81] on textarea at bounding box center [385, 90] width 136 height 36
paste textarea "celebrates community wins by showcasing real-world results, campaign breakdowns…"
click at [324, 80] on textarea "celebrates community wins by showcasing real-world results, campaign breakdowns…" at bounding box center [385, 90] width 136 height 36
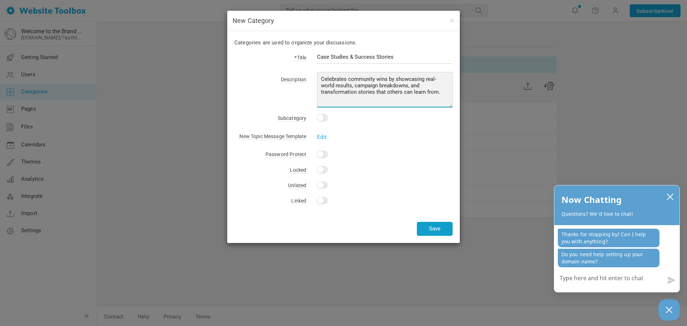
type textarea "Celebrates community wins by showcasing real-world results, campaign breakdowns…"
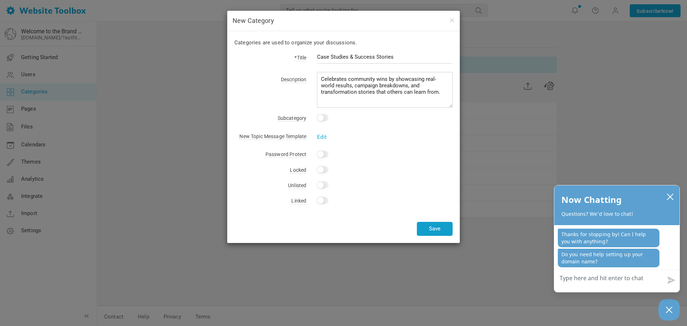
click at [436, 227] on button "Save" at bounding box center [435, 229] width 36 height 14
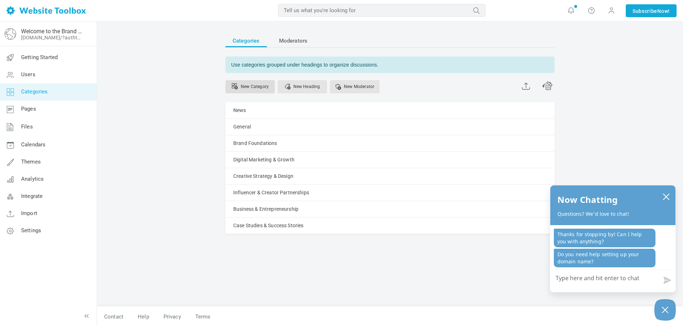
click at [253, 87] on link "New Category" at bounding box center [249, 86] width 49 height 13
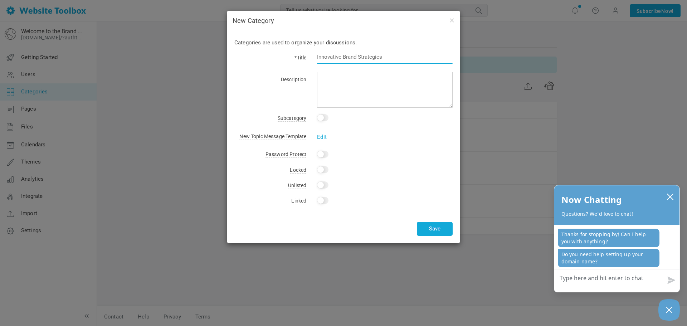
click at [354, 57] on input "text" at bounding box center [385, 57] width 136 height 14
paste input "Tools, Resources & Templates"
type input "Tools, Resources & Templates"
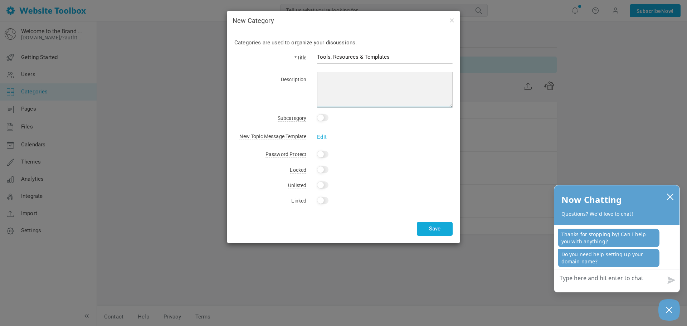
click at [354, 79] on textarea at bounding box center [385, 90] width 136 height 36
click at [367, 80] on textarea at bounding box center [385, 90] width 136 height 36
paste textarea "breakdowns, and transformation stories that others can learn from. The Tools, R…"
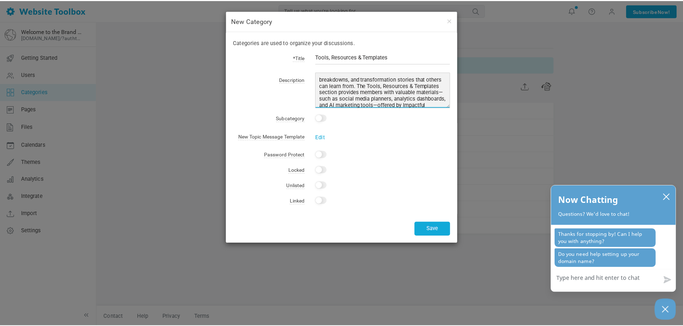
scroll to position [7, 0]
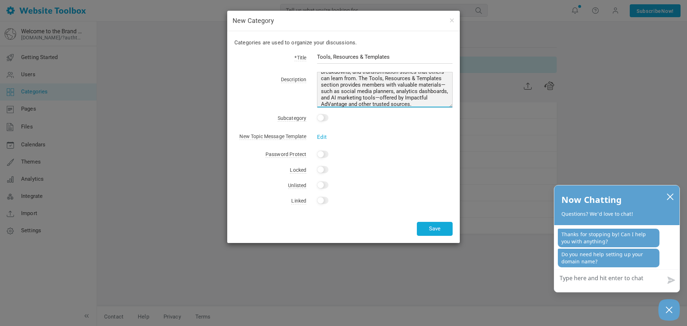
click at [371, 106] on textarea "breakdowns, and transformation stories that others can learn from. The Tools, R…" at bounding box center [385, 90] width 136 height 36
type textarea "breakdowns, and transformation stories that others can learn from. The Tools, R…"
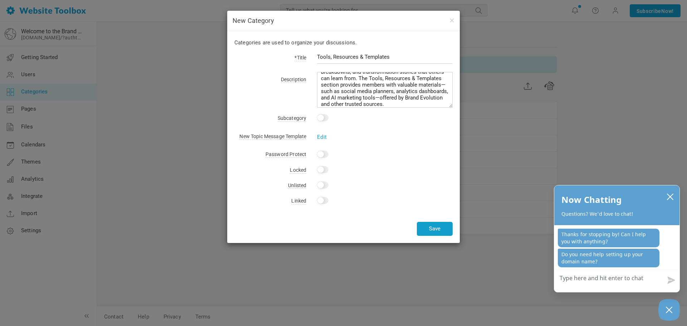
click at [431, 228] on button "Save" at bounding box center [435, 229] width 36 height 14
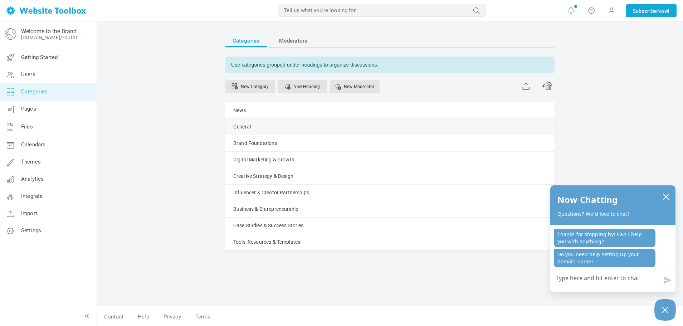
click at [0, 0] on span at bounding box center [0, 0] width 0 height 0
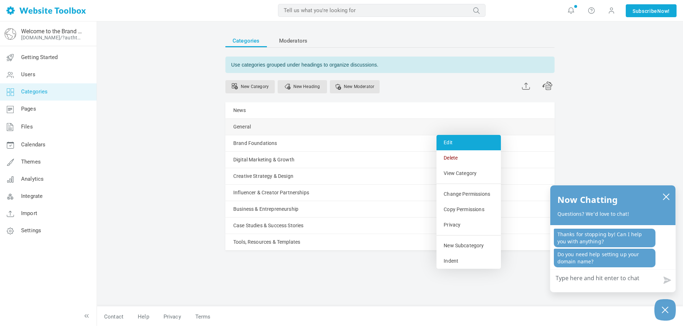
click at [452, 141] on link "Edit" at bounding box center [469, 142] width 64 height 15
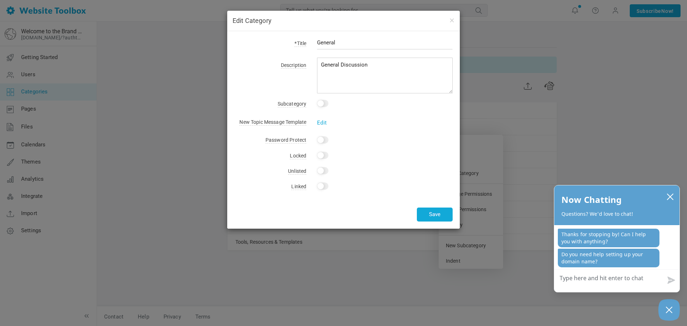
click at [346, 43] on input "General" at bounding box center [385, 43] width 136 height 14
drag, startPoint x: 336, startPoint y: 43, endPoint x: 293, endPoint y: 38, distance: 42.9
click at [293, 38] on div "*Title GeneralCommunity Lounge Description General Discussion Subcategory This …" at bounding box center [343, 130] width 233 height 198
type input "Community Lounge"
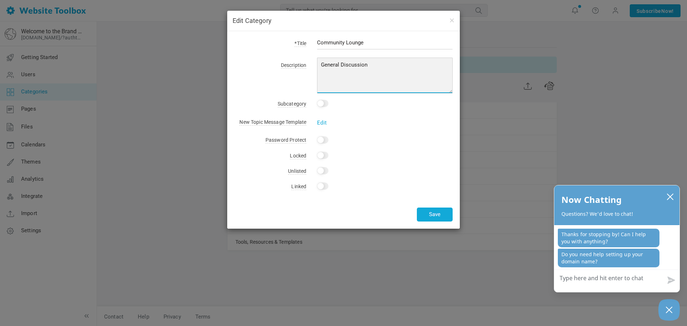
click at [333, 64] on textarea "General Discussion" at bounding box center [385, 76] width 136 height 36
drag, startPoint x: 369, startPoint y: 63, endPoint x: 311, endPoint y: 60, distance: 58.0
click at [311, 60] on div "General Discussion" at bounding box center [379, 76] width 146 height 33
click at [353, 65] on textarea "General Discussion" at bounding box center [385, 76] width 136 height 36
paste textarea "serves as a welcoming space for introductions, networking, and open conversatio…"
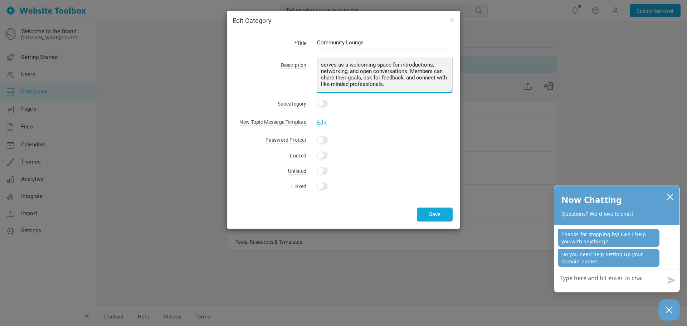
click at [324, 64] on textarea "General Discussion" at bounding box center [385, 76] width 136 height 36
type textarea "Serves as a welcoming space for introductions, networking, and open conversatio…"
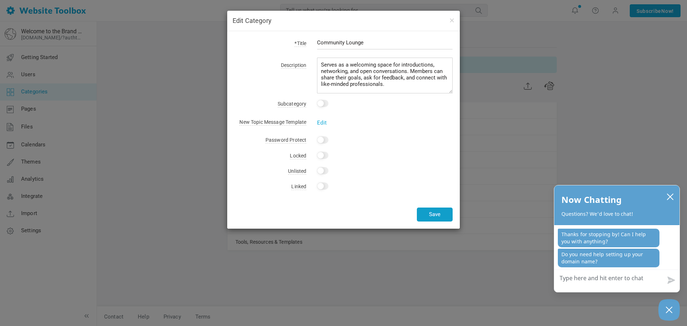
click at [433, 214] on button "Save" at bounding box center [435, 215] width 36 height 14
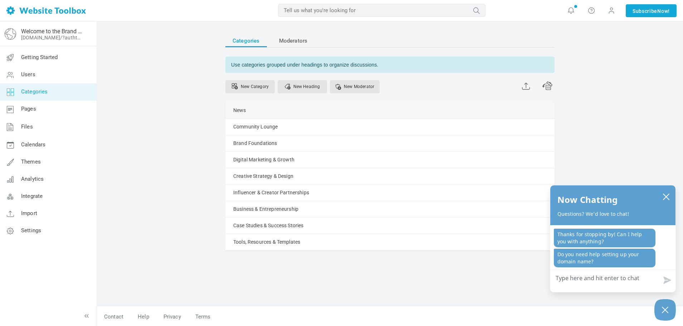
click at [0, 0] on link "Manage" at bounding box center [0, 0] width 0 height 0
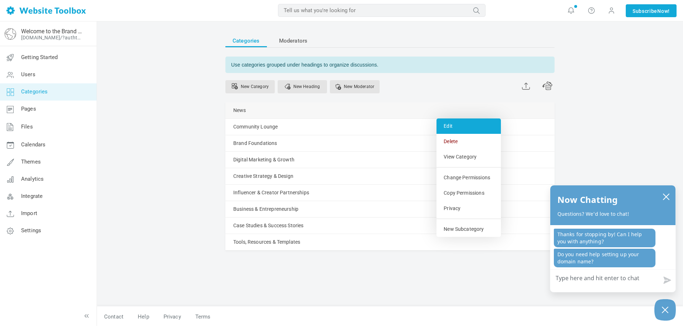
click at [452, 122] on link "Edit" at bounding box center [469, 125] width 64 height 15
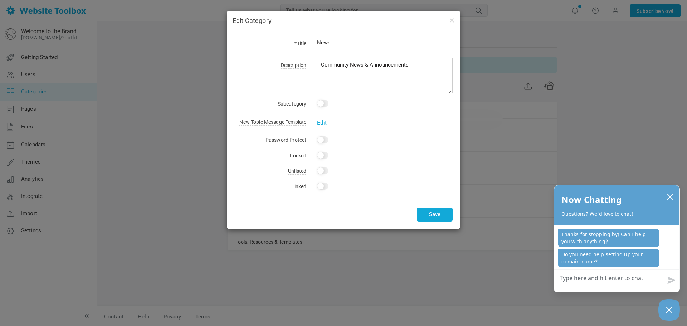
drag, startPoint x: 340, startPoint y: 40, endPoint x: 314, endPoint y: 39, distance: 26.5
click at [314, 39] on div "News" at bounding box center [379, 46] width 146 height 16
type input "Announcements & Updates"
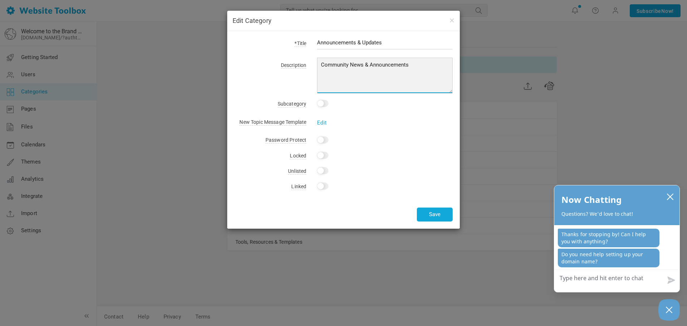
drag, startPoint x: 368, startPoint y: 66, endPoint x: 317, endPoint y: 63, distance: 50.5
click at [317, 63] on textarea "Community News & Announcements" at bounding box center [385, 76] width 136 height 36
click at [349, 67] on textarea "Community News & Announcements" at bounding box center [385, 76] width 136 height 36
paste textarea "section keeps everyone informed about new features, service launches, and upcom…"
click at [325, 65] on textarea "Community News & Announcements" at bounding box center [385, 76] width 136 height 36
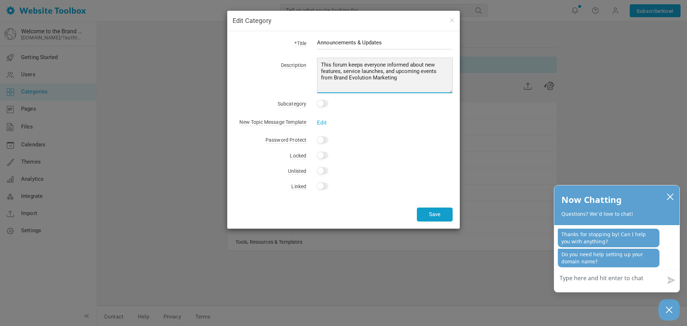
type textarea "This forum keeps everyone informed about new features, service launches, and up…"
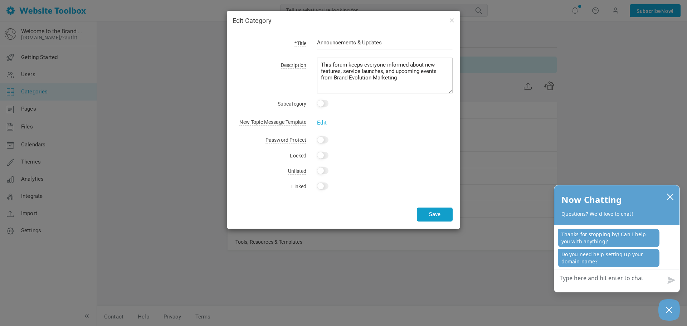
click at [433, 217] on button "Save" at bounding box center [435, 215] width 36 height 14
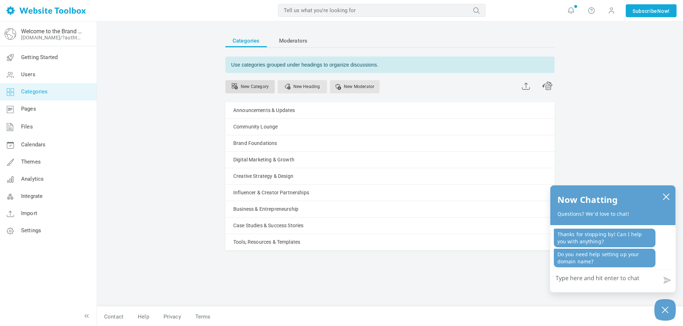
click at [260, 89] on link "New Category" at bounding box center [249, 86] width 49 height 13
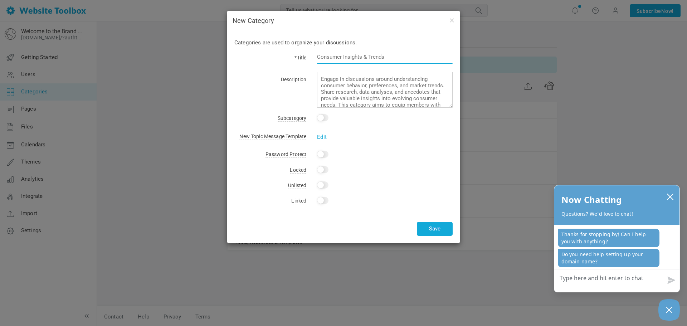
click at [340, 55] on input "text" at bounding box center [385, 57] width 136 height 14
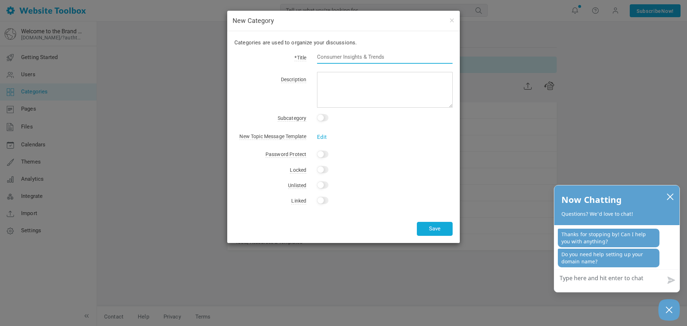
paste input "Support & Feedback"
type input "Support & Feedback"
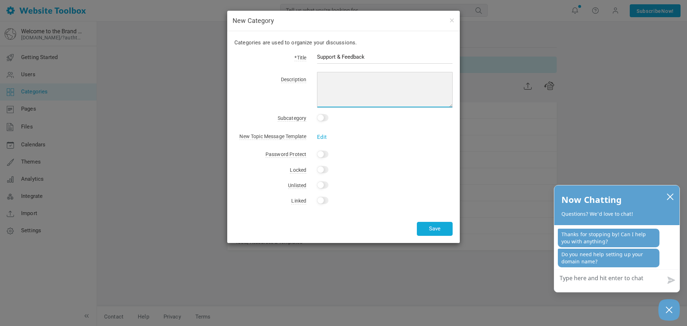
click at [356, 83] on textarea at bounding box center [385, 90] width 136 height 36
paste textarea "allows members to ask questions, request help, and share suggestions to improve…"
drag, startPoint x: 336, startPoint y: 81, endPoint x: 320, endPoint y: 79, distance: 16.5
click at [320, 79] on textarea "allows members to ask questions, request help, and share suggestions to improve…" at bounding box center [385, 90] width 136 height 36
click at [384, 80] on textarea "A place where members to ask questions, request help, and share suggestions to …" at bounding box center [385, 90] width 136 height 36
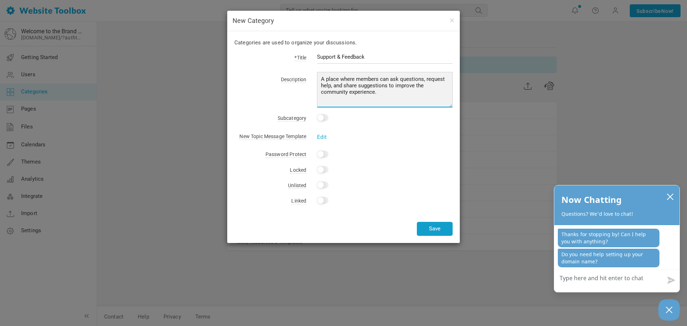
type textarea "A place where members can ask questions, request help, and share suggestions to…"
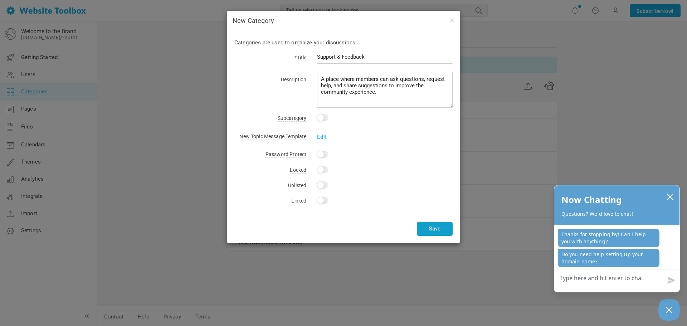
click at [433, 225] on button "Save" at bounding box center [435, 229] width 36 height 14
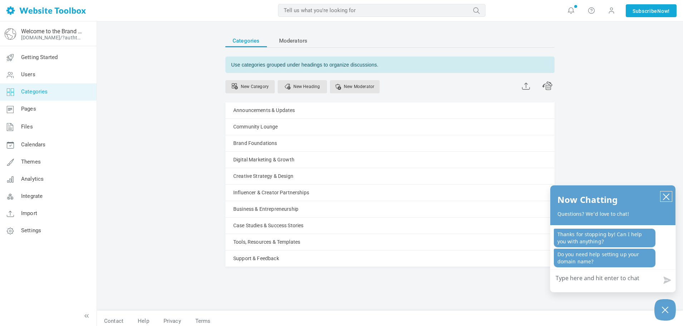
click at [666, 197] on icon "close chatbox" at bounding box center [667, 197] width 6 height 6
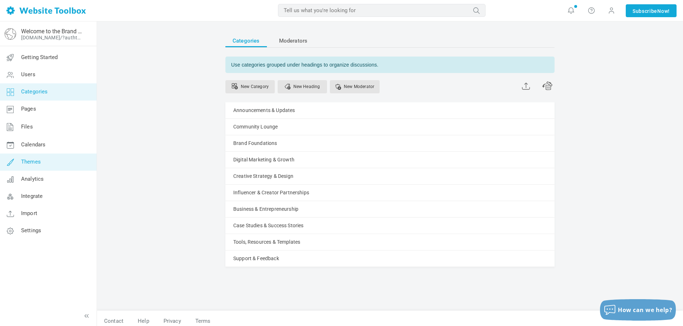
click at [36, 160] on span "Themes" at bounding box center [31, 162] width 20 height 6
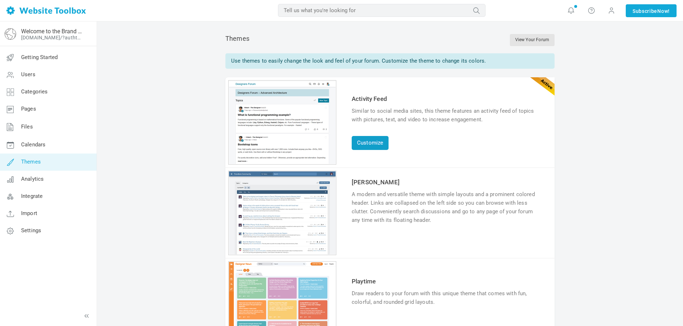
click at [365, 141] on link "Customize" at bounding box center [370, 143] width 37 height 14
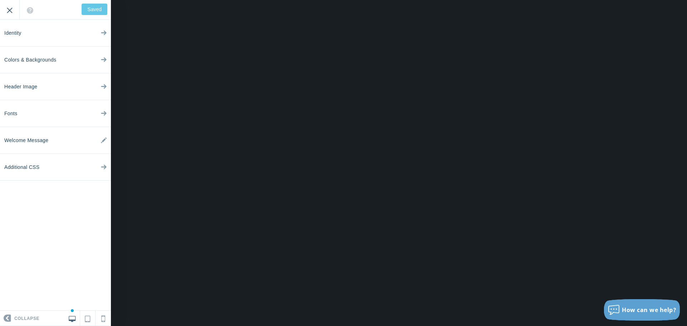
click at [3, 12] on input "Exit" at bounding box center [9, 10] width 19 height 20
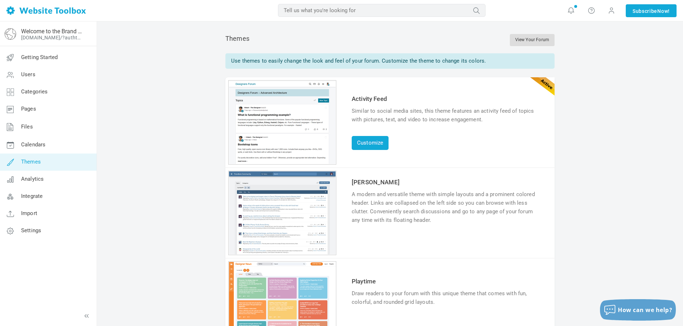
click at [525, 39] on link "View Your Forum" at bounding box center [532, 40] width 45 height 12
click at [28, 142] on span "Calendars" at bounding box center [33, 144] width 24 height 6
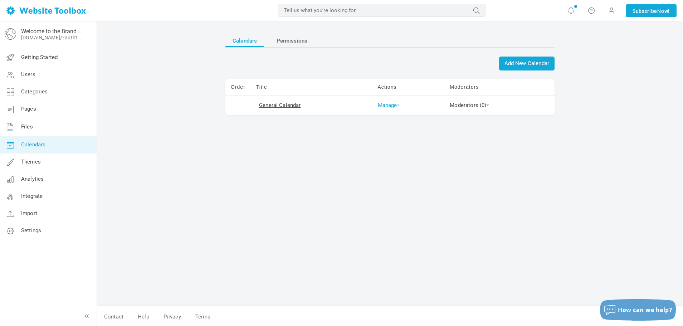
click at [387, 105] on link "Manage" at bounding box center [389, 105] width 22 height 6
click at [384, 115] on link "Edit" at bounding box center [401, 117] width 53 height 15
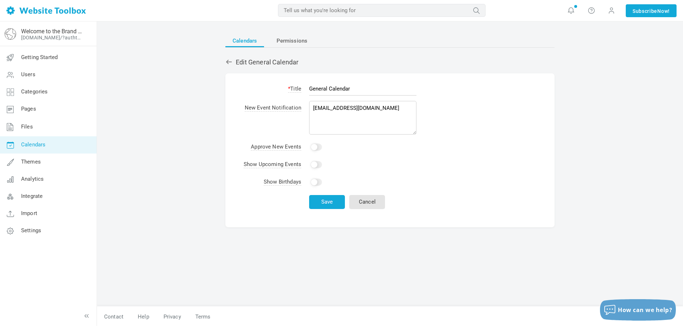
click at [314, 164] on input "Yes" at bounding box center [316, 164] width 11 height 7
checkbox input "true"
click at [316, 149] on input "Yes" at bounding box center [316, 147] width 11 height 7
checkbox input "true"
click at [321, 203] on button "Save" at bounding box center [327, 202] width 36 height 14
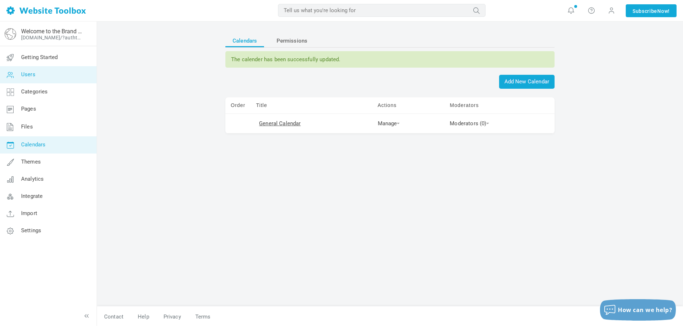
click at [35, 73] on link "Users" at bounding box center [48, 74] width 97 height 17
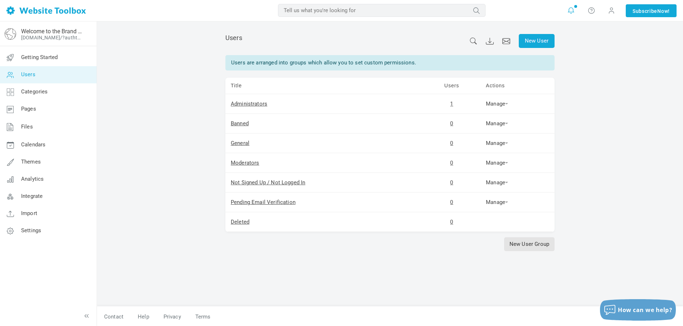
click at [572, 8] on icon at bounding box center [571, 10] width 7 height 8
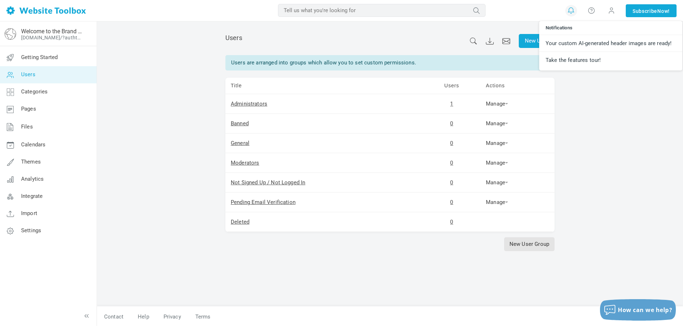
click at [572, 8] on icon at bounding box center [571, 10] width 7 height 8
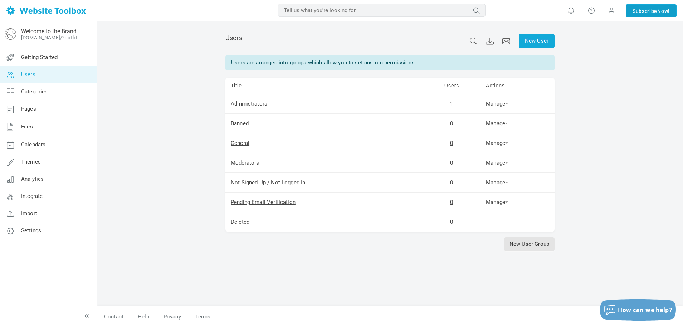
click at [641, 12] on link "Subscribe Now!" at bounding box center [651, 10] width 51 height 13
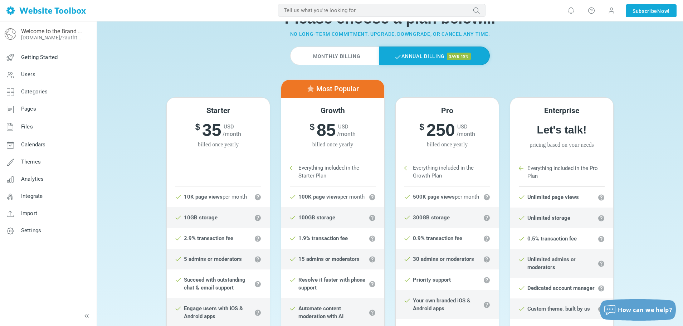
scroll to position [36, 0]
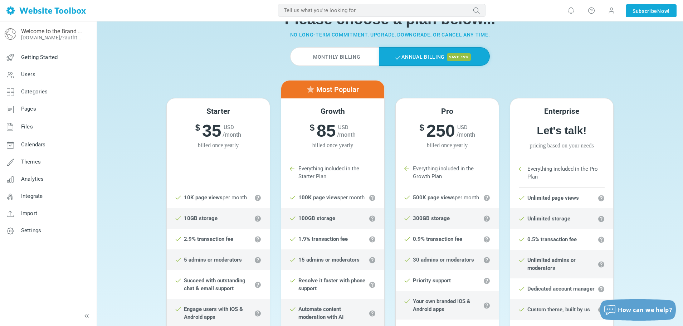
click at [340, 54] on label "Monthly Billing" at bounding box center [334, 56] width 89 height 19
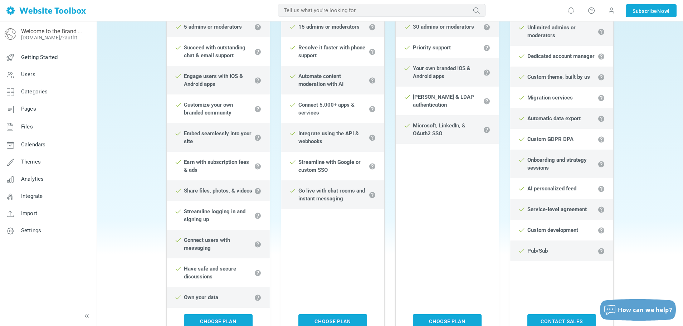
scroll to position [286, 0]
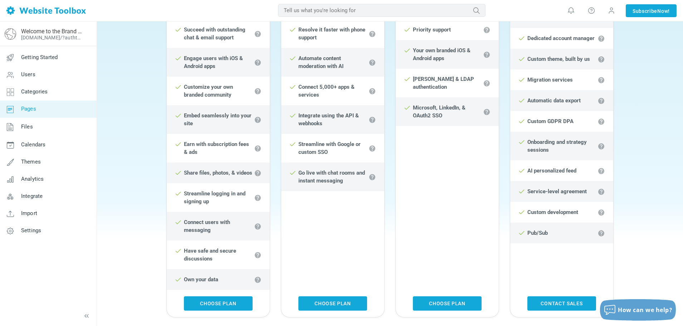
click at [43, 110] on link "Pages" at bounding box center [48, 109] width 97 height 17
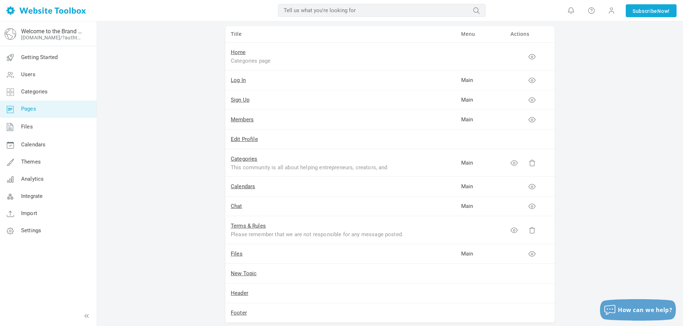
scroll to position [51, 0]
click at [237, 275] on link "New Topic" at bounding box center [244, 274] width 26 height 6
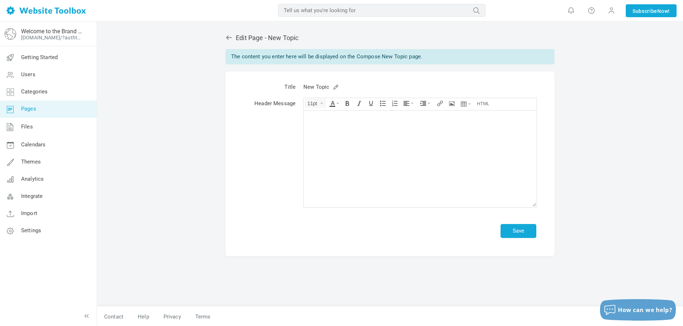
click at [229, 39] on icon at bounding box center [228, 37] width 7 height 7
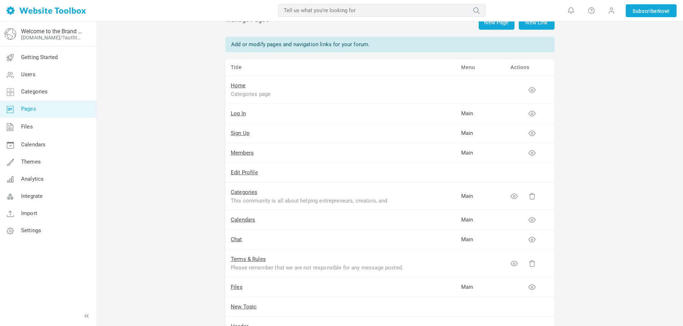
scroll to position [36, 0]
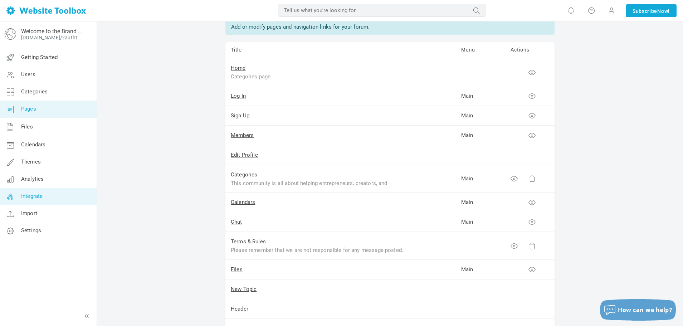
click at [60, 198] on link "Integrate" at bounding box center [48, 196] width 97 height 17
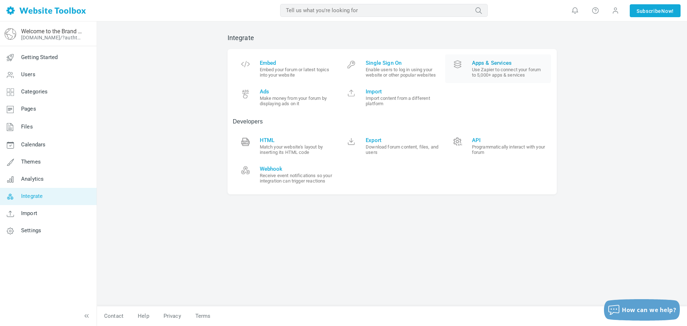
click at [484, 69] on small "Use Zapier to connect your forum to 5,000+ apps & services" at bounding box center [509, 72] width 74 height 11
click at [273, 99] on small "Make money from your forum by displaying ads on it" at bounding box center [297, 101] width 74 height 11
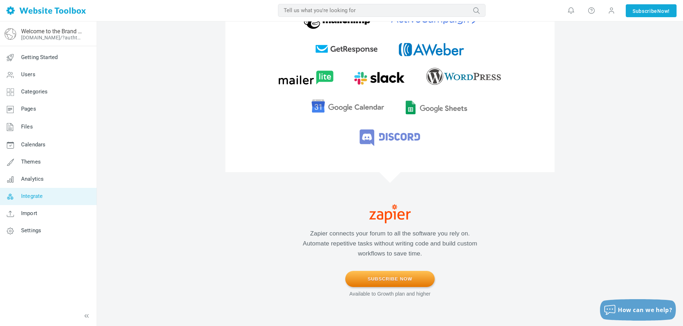
scroll to position [107, 0]
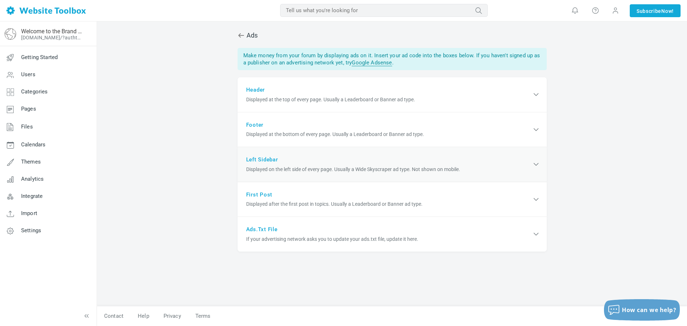
click at [329, 162] on div "Left sidebar Displayed on the left side of every page. Usually a Wide Skyscrape…" at bounding box center [392, 164] width 309 height 35
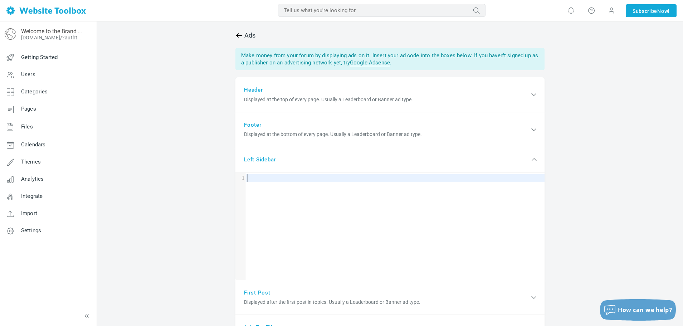
click at [239, 37] on icon at bounding box center [239, 35] width 6 height 4
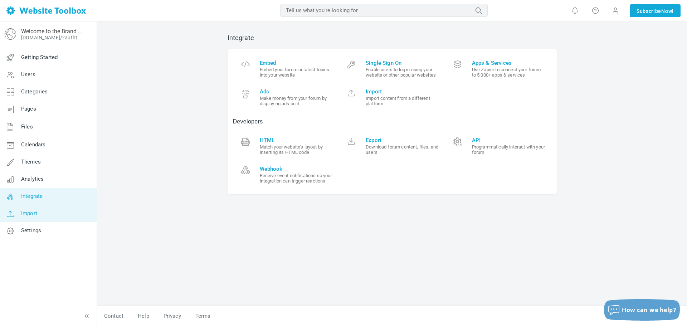
click at [36, 217] on link "Import" at bounding box center [48, 213] width 97 height 17
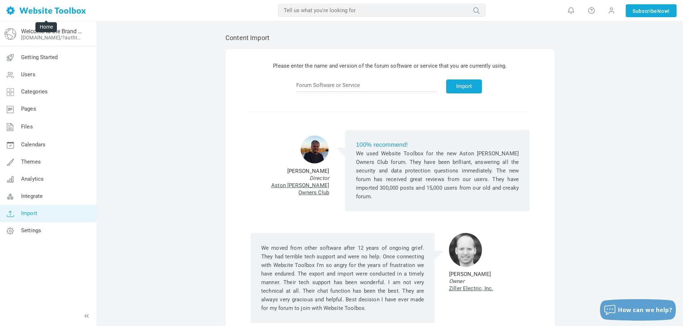
click at [12, 10] on img at bounding box center [45, 10] width 79 height 8
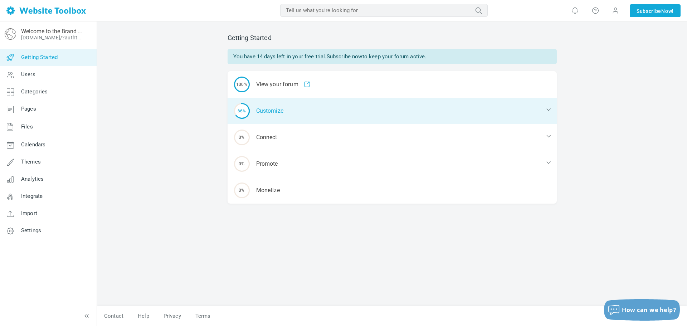
click at [546, 106] on icon at bounding box center [548, 109] width 7 height 7
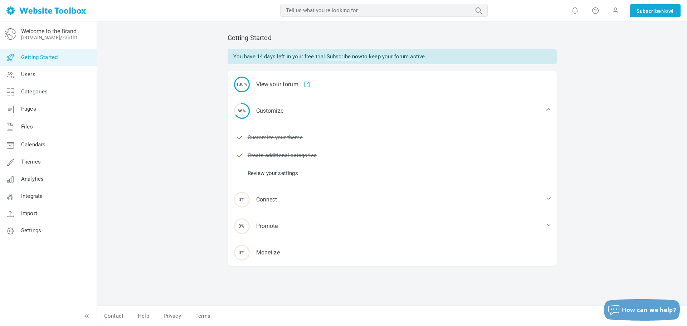
click at [285, 173] on link "Review your settings" at bounding box center [273, 173] width 50 height 8
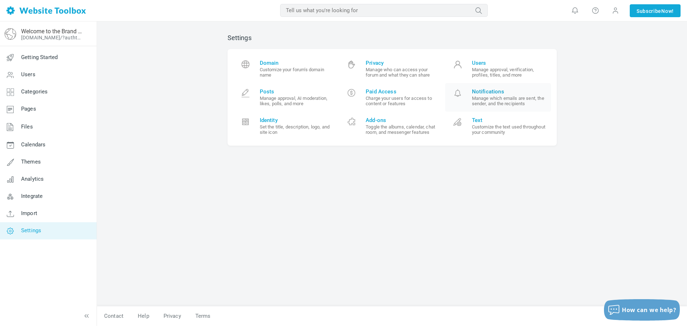
click at [510, 102] on small "Manage which emails are sent, the sender, and the recipients" at bounding box center [509, 101] width 74 height 11
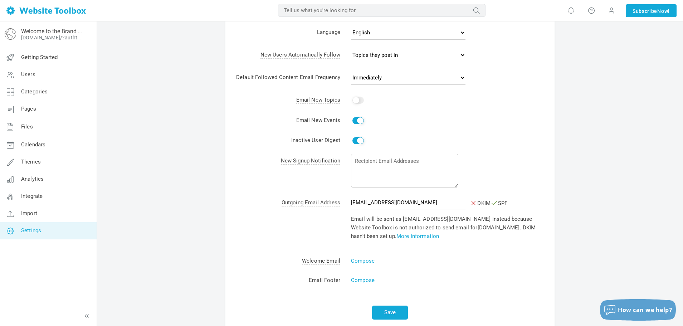
scroll to position [36, 0]
click at [358, 101] on input "Yes" at bounding box center [358, 99] width 11 height 7
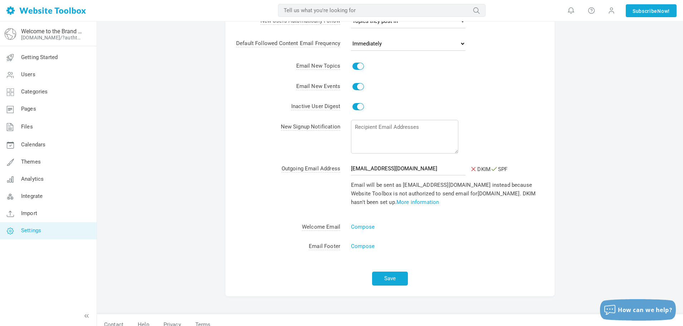
scroll to position [72, 0]
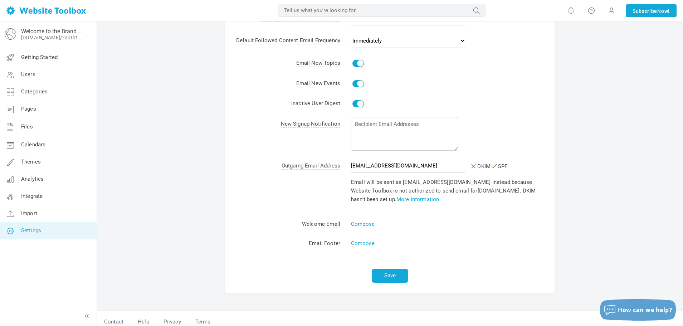
click at [358, 225] on link "Compose" at bounding box center [363, 224] width 24 height 6
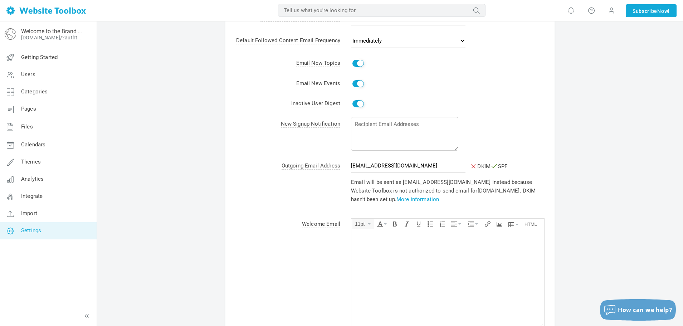
scroll to position [70, 0]
click at [357, 63] on input "Yes" at bounding box center [358, 64] width 11 height 7
checkbox input "false"
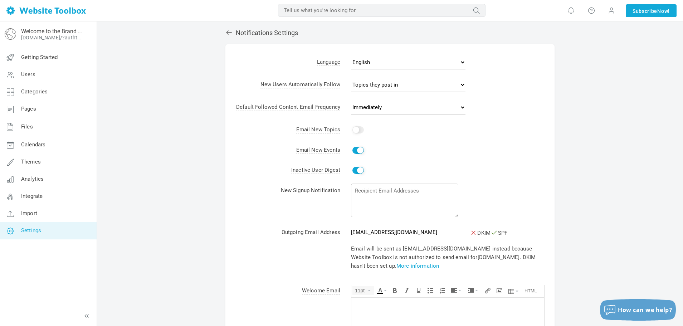
scroll to position [0, 0]
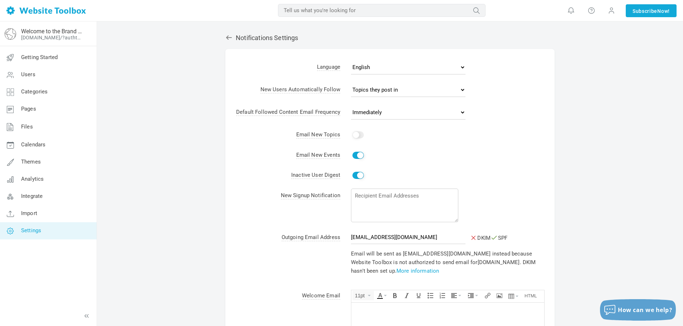
click at [230, 37] on icon at bounding box center [228, 37] width 7 height 7
